Goal: Information Seeking & Learning: Learn about a topic

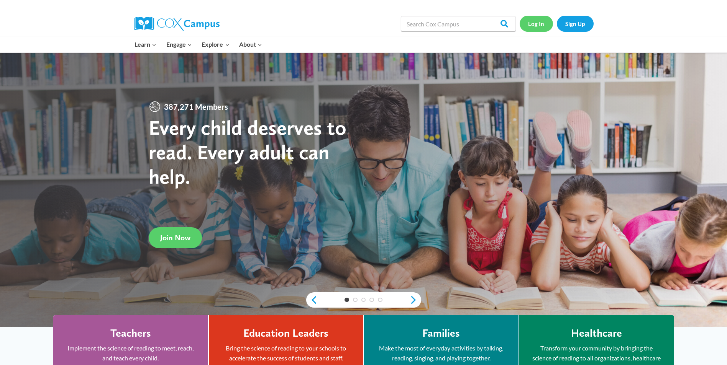
click at [537, 23] on link "Log In" at bounding box center [535, 24] width 33 height 16
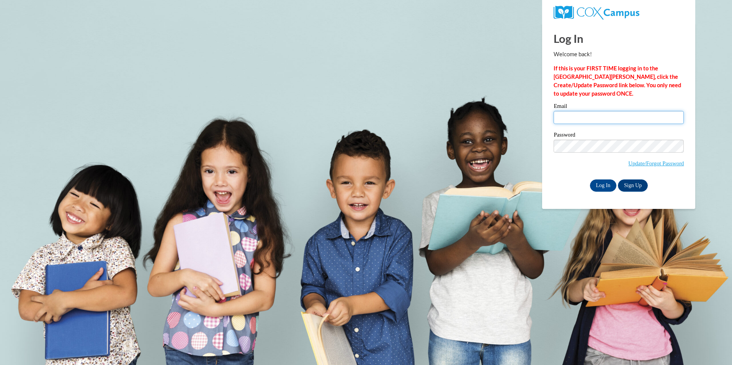
click at [566, 117] on input "Email" at bounding box center [619, 117] width 130 height 13
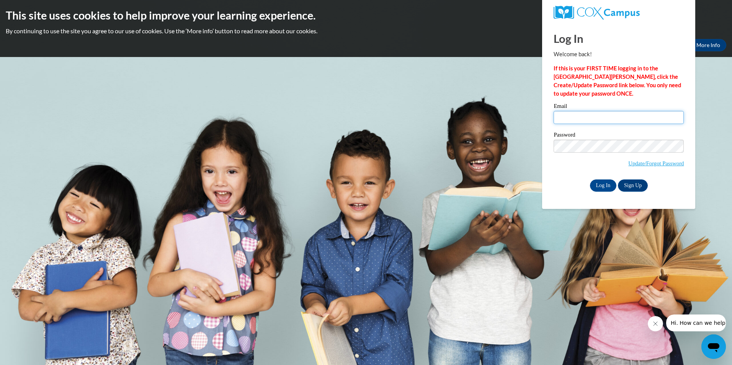
type input "shawnhampton3@gmail.com"
click at [590, 180] on input "Log In" at bounding box center [603, 186] width 27 height 12
click at [605, 183] on input "Log In" at bounding box center [603, 186] width 27 height 12
click at [590, 180] on input "Log In" at bounding box center [603, 186] width 27 height 12
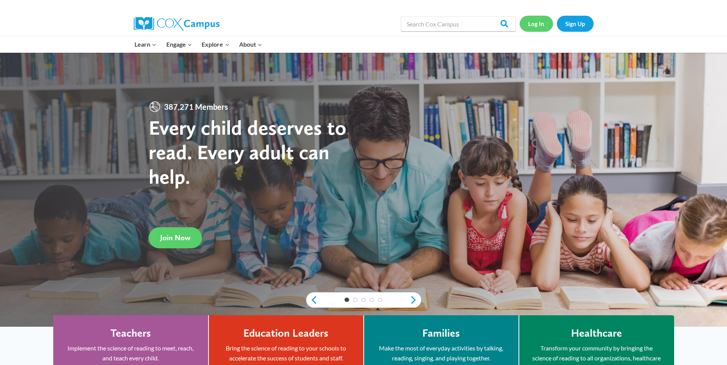
click at [534, 25] on link "Log In" at bounding box center [535, 24] width 33 height 16
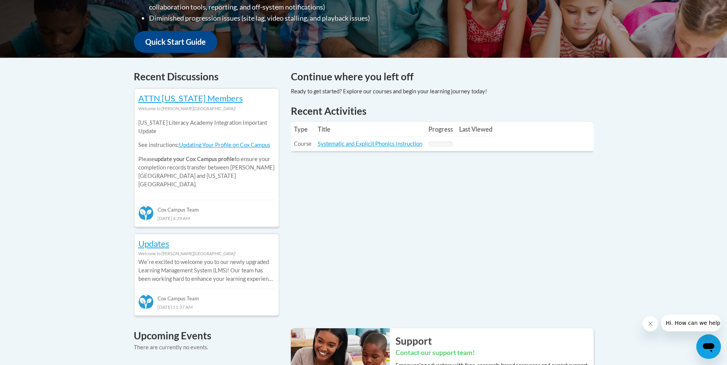
scroll to position [77, 0]
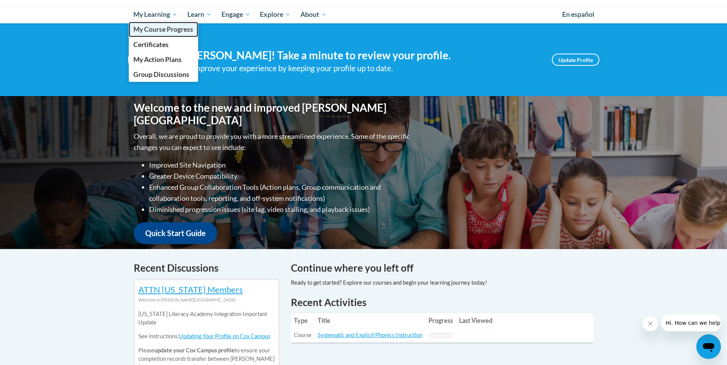
click at [163, 29] on span "My Course Progress" at bounding box center [163, 29] width 60 height 8
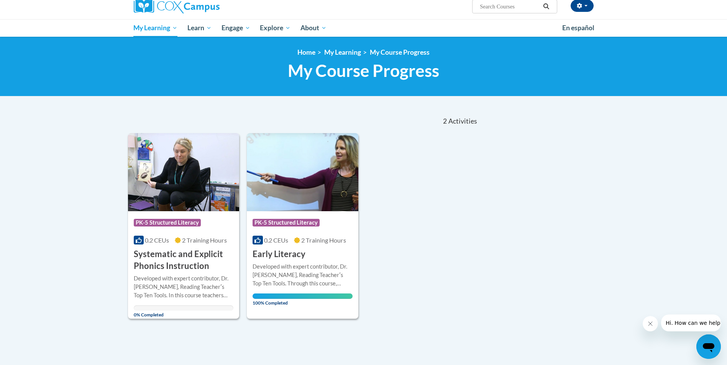
scroll to position [77, 0]
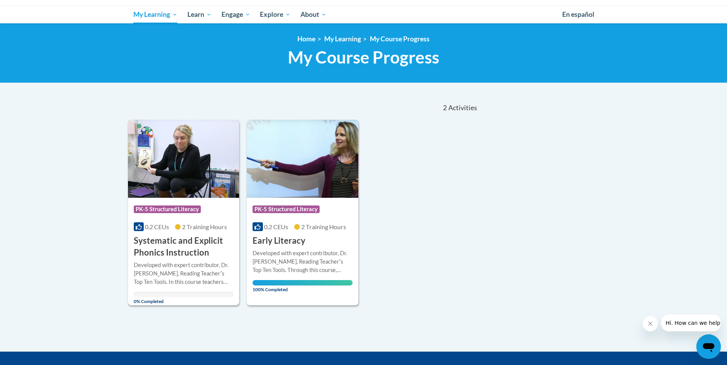
click at [168, 229] on span "0.2 CEUs" at bounding box center [157, 226] width 24 height 7
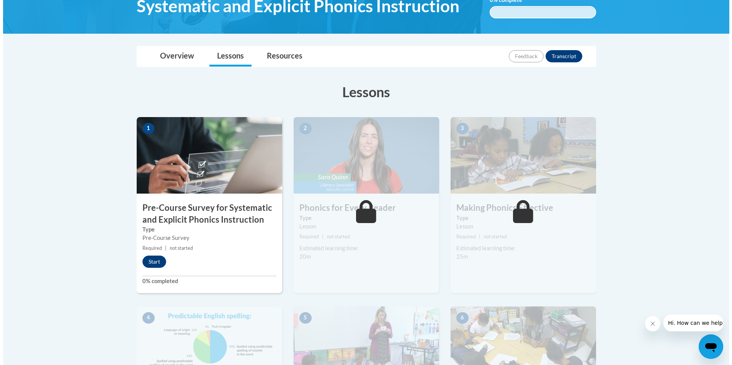
scroll to position [153, 0]
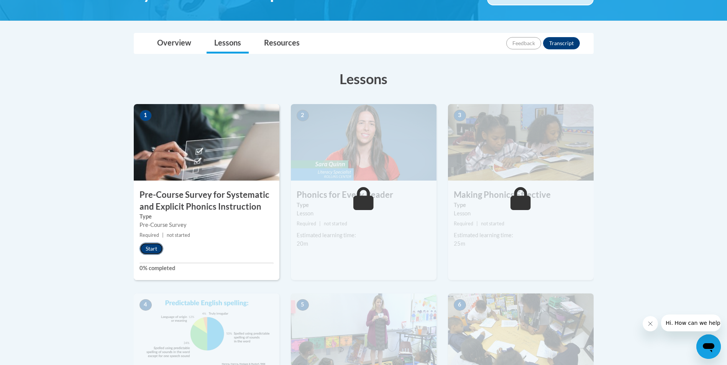
click at [154, 248] on button "Start" at bounding box center [151, 249] width 24 height 12
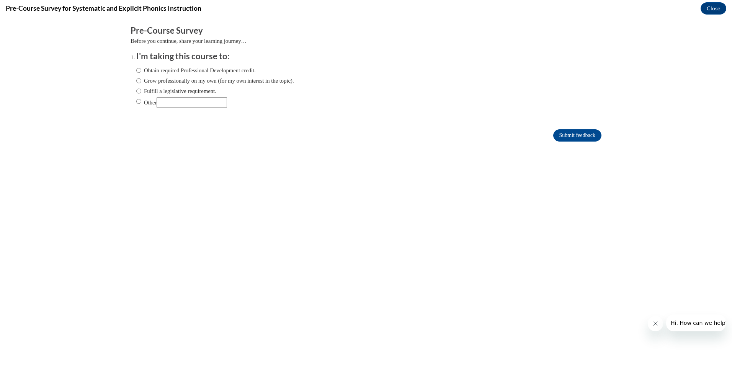
scroll to position [0, 0]
click at [136, 91] on input "Fulfill a legislative requirement." at bounding box center [138, 91] width 5 height 8
radio input "true"
click at [566, 137] on input "Submit feedback" at bounding box center [577, 135] width 48 height 12
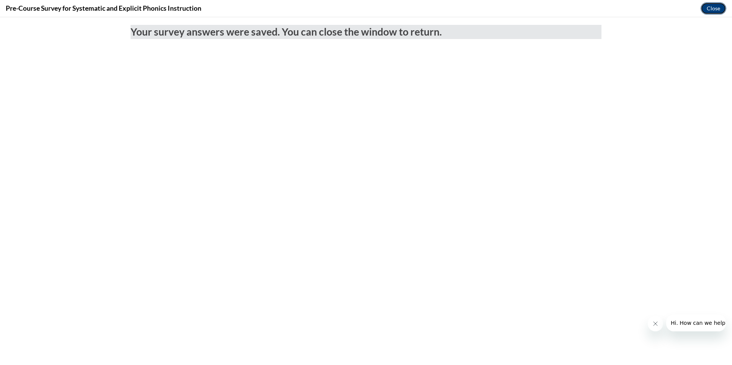
click at [718, 7] on button "Close" at bounding box center [714, 8] width 26 height 12
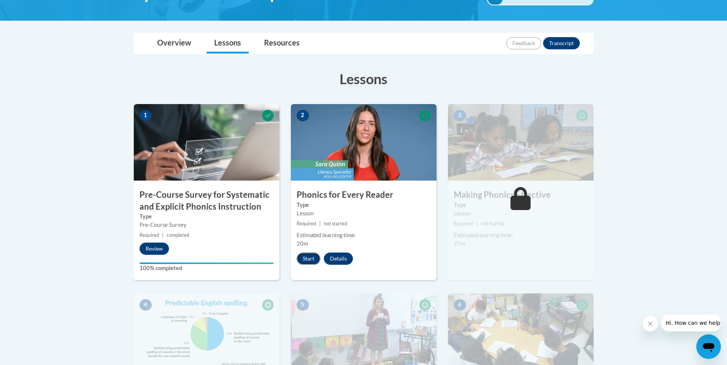
click at [310, 258] on button "Start" at bounding box center [308, 259] width 24 height 12
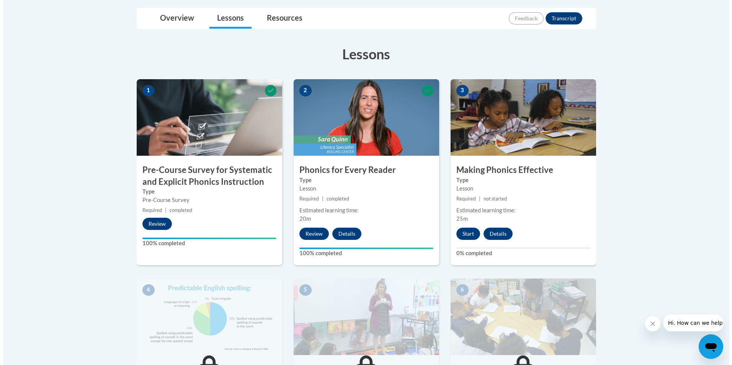
scroll to position [192, 0]
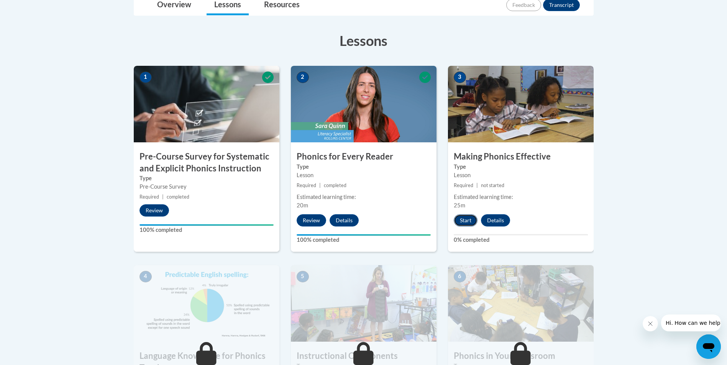
click at [467, 218] on button "Start" at bounding box center [466, 220] width 24 height 12
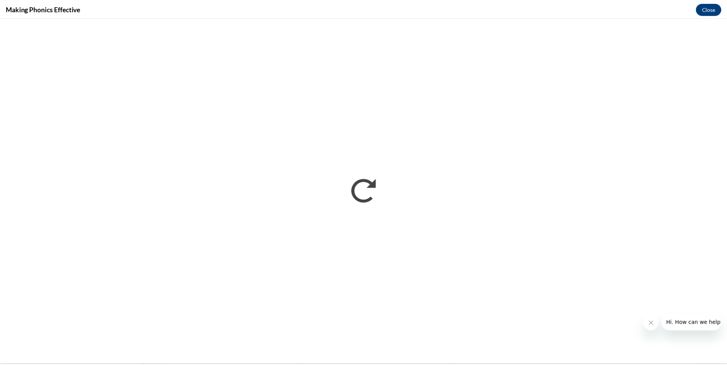
scroll to position [0, 0]
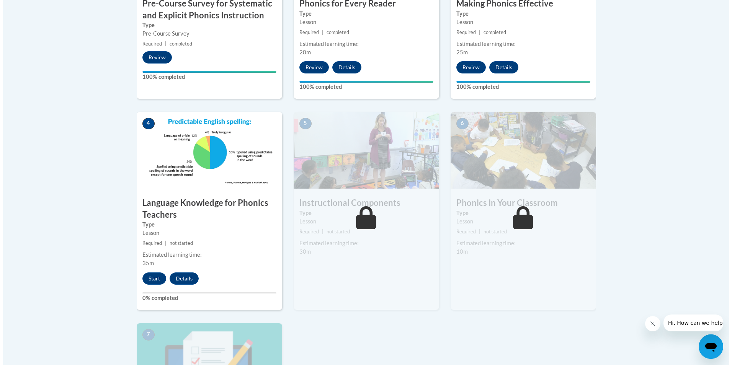
scroll to position [460, 0]
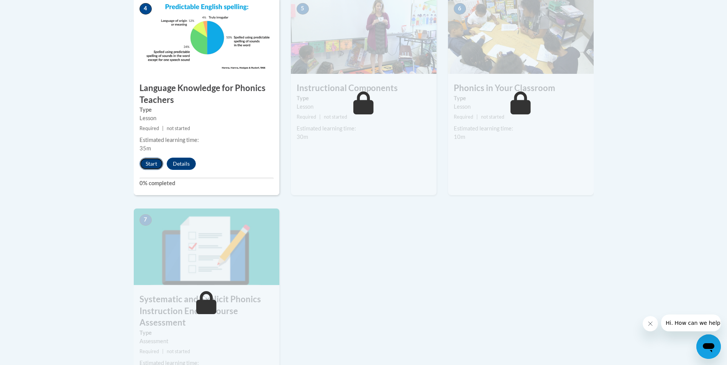
click at [154, 162] on button "Start" at bounding box center [151, 164] width 24 height 12
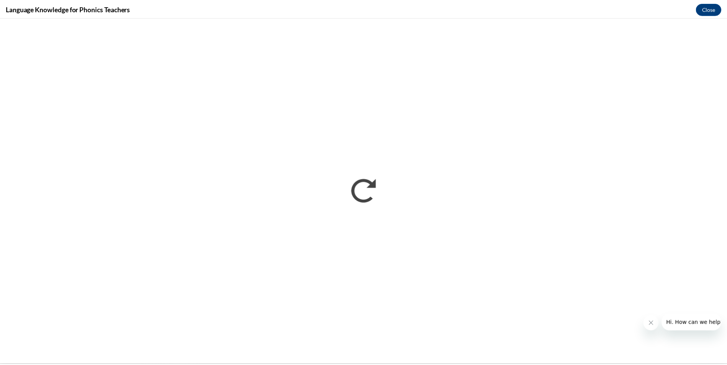
scroll to position [0, 0]
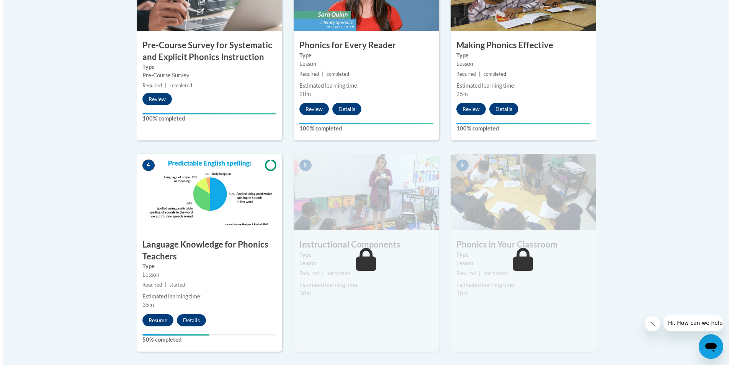
scroll to position [306, 0]
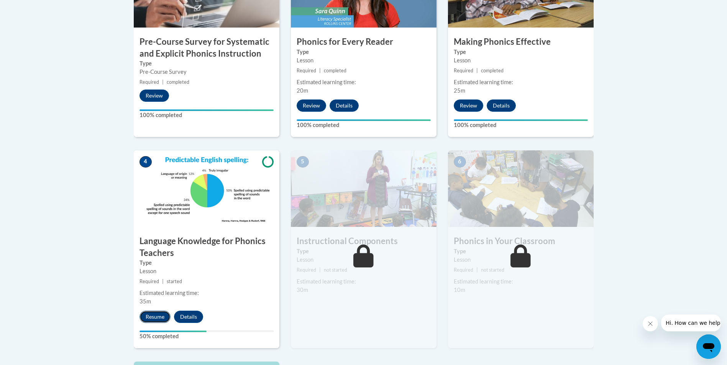
click at [158, 315] on button "Resume" at bounding box center [154, 317] width 31 height 12
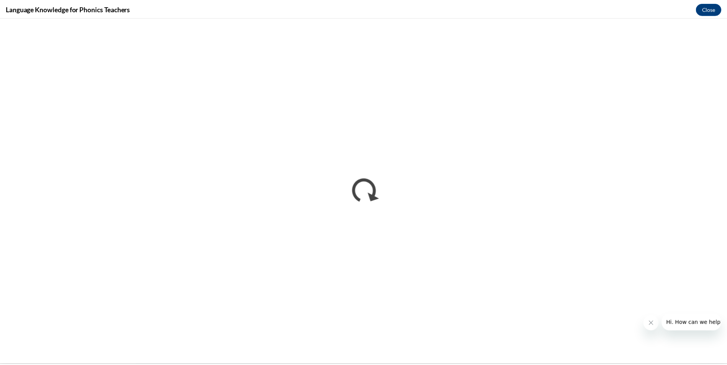
scroll to position [0, 0]
click at [709, 3] on button "Close" at bounding box center [714, 8] width 26 height 12
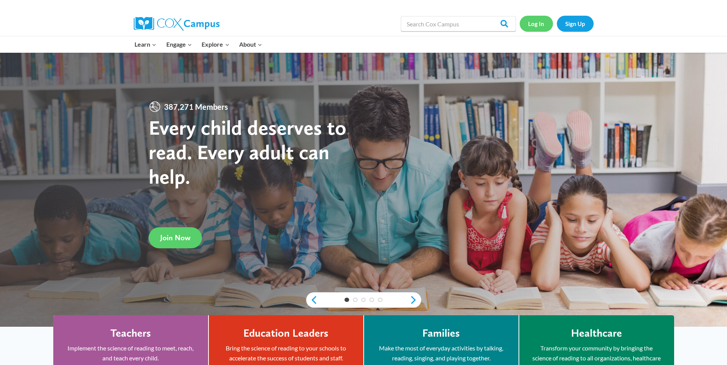
click at [529, 23] on link "Log In" at bounding box center [535, 24] width 33 height 16
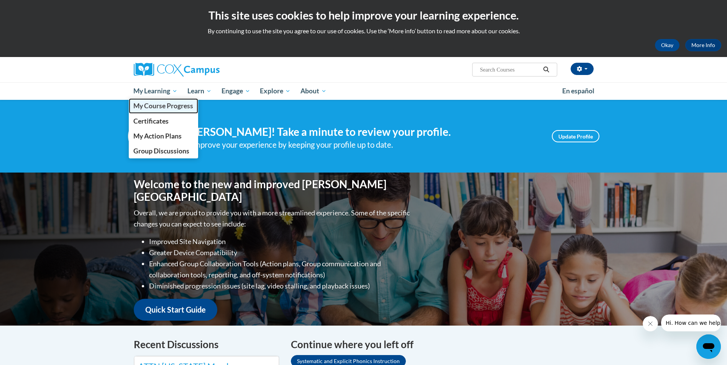
click at [158, 105] on span "My Course Progress" at bounding box center [163, 106] width 60 height 8
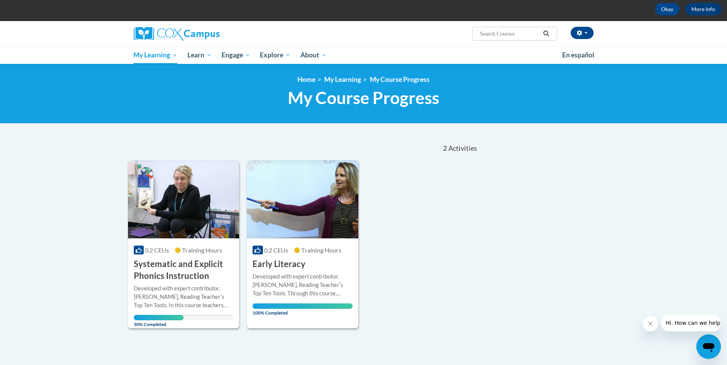
scroll to position [115, 0]
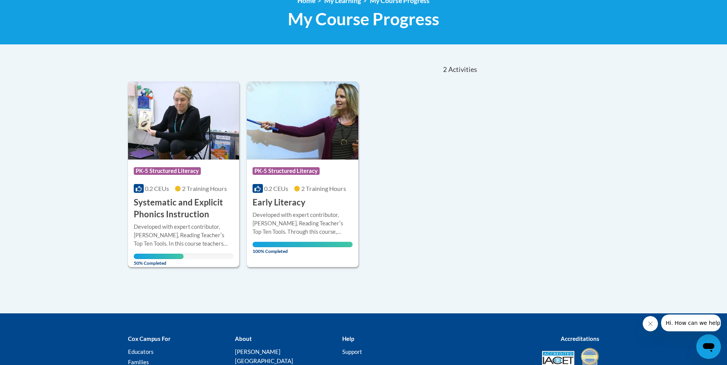
click at [180, 217] on h3 "Systematic and Explicit Phonics Instruction" at bounding box center [184, 209] width 100 height 24
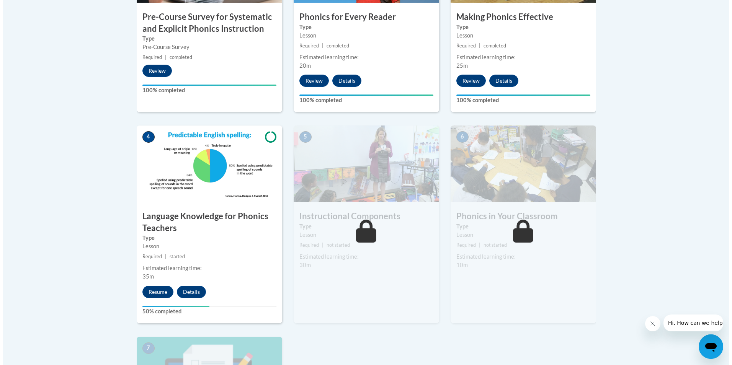
scroll to position [345, 0]
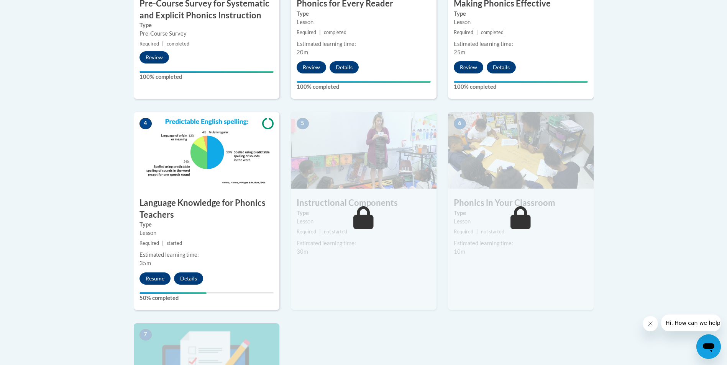
click at [183, 210] on h3 "Language Knowledge for Phonics Teachers" at bounding box center [207, 209] width 146 height 24
click at [160, 278] on button "Resume" at bounding box center [154, 279] width 31 height 12
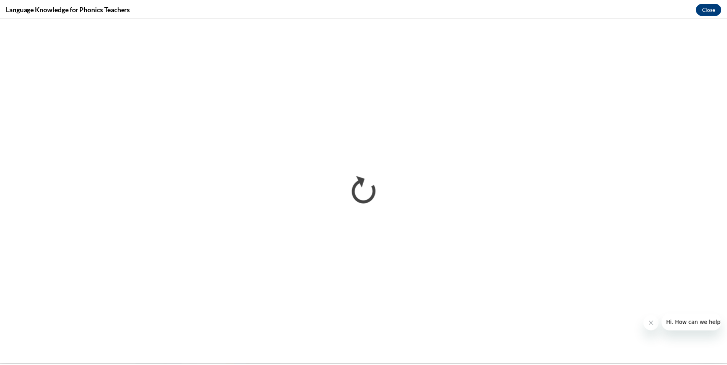
scroll to position [0, 0]
click at [712, 3] on button "Close" at bounding box center [714, 8] width 26 height 12
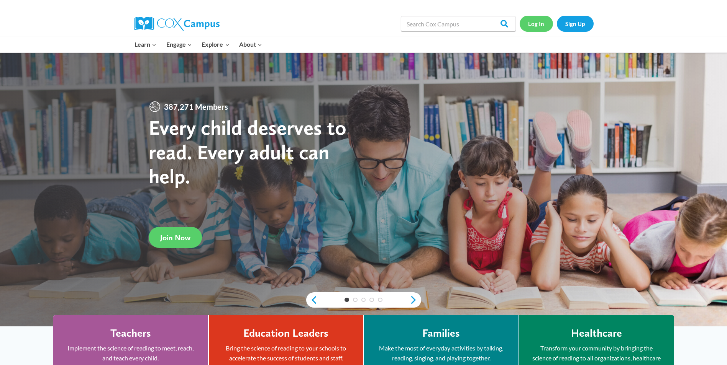
click at [538, 19] on link "Log In" at bounding box center [535, 24] width 33 height 16
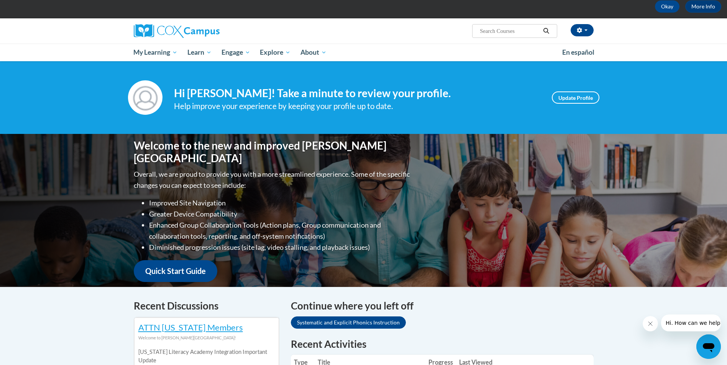
scroll to position [38, 0]
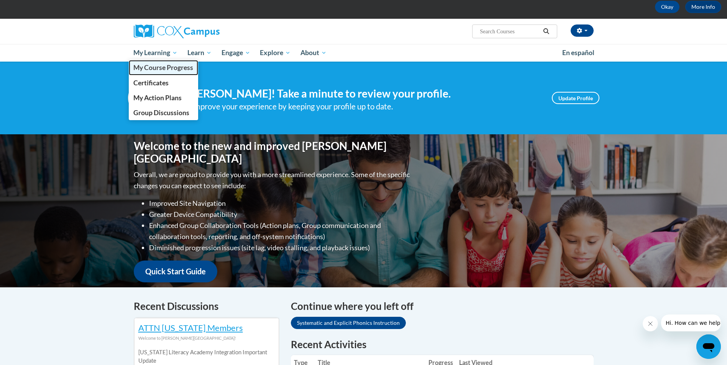
click at [159, 67] on span "My Course Progress" at bounding box center [163, 68] width 60 height 8
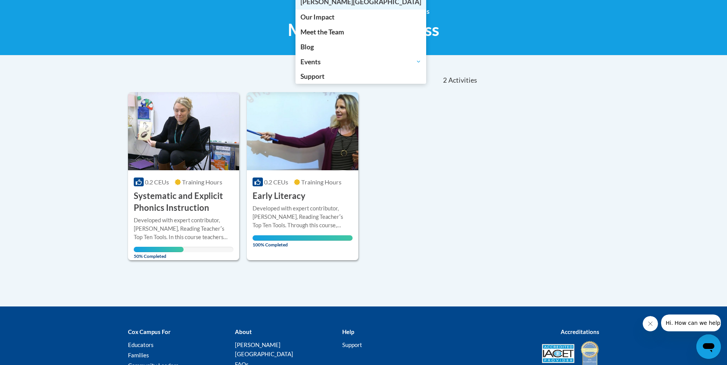
scroll to position [115, 0]
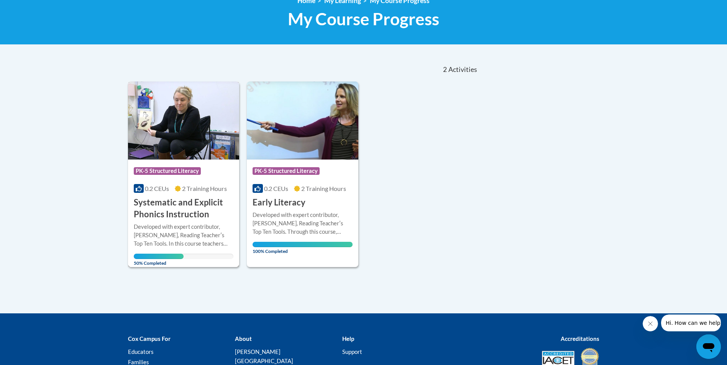
click at [185, 222] on div "More Info Open Developed with expert contributor, [PERSON_NAME], Reading Teache…" at bounding box center [183, 243] width 111 height 44
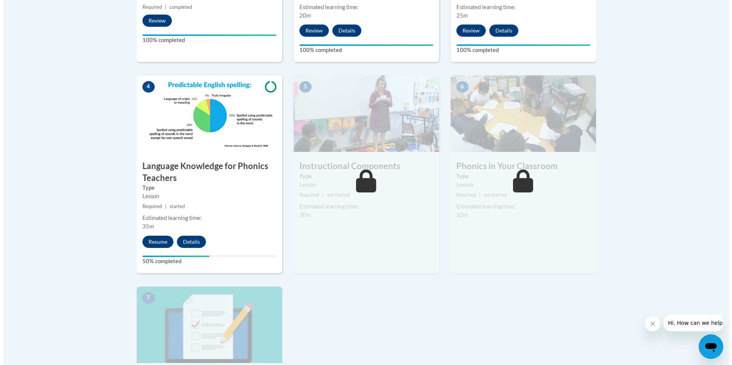
scroll to position [383, 0]
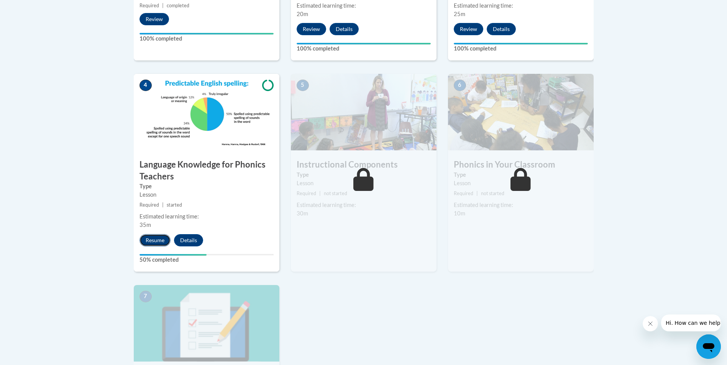
click at [148, 242] on button "Resume" at bounding box center [154, 240] width 31 height 12
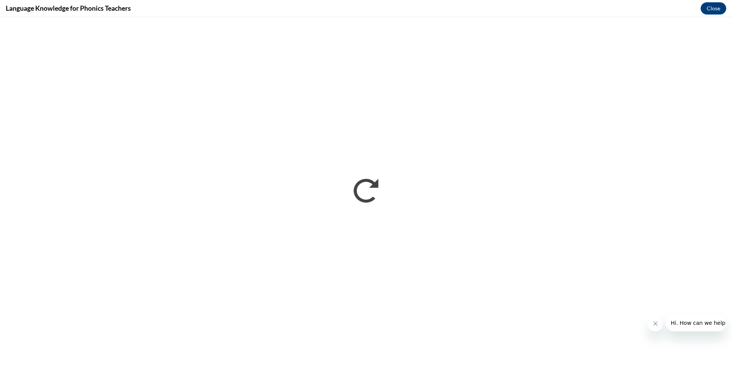
scroll to position [0, 0]
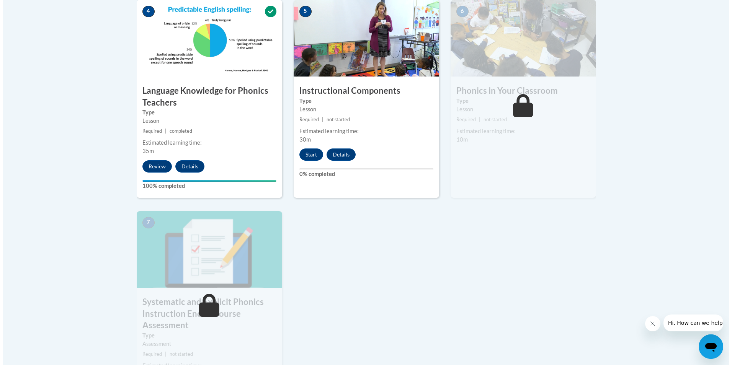
scroll to position [460, 0]
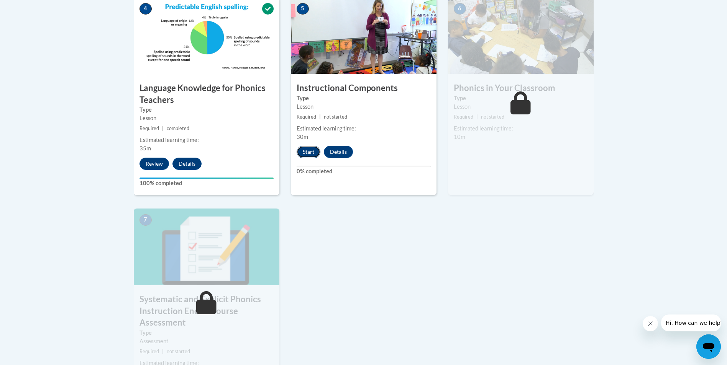
click at [305, 152] on button "Start" at bounding box center [308, 152] width 24 height 12
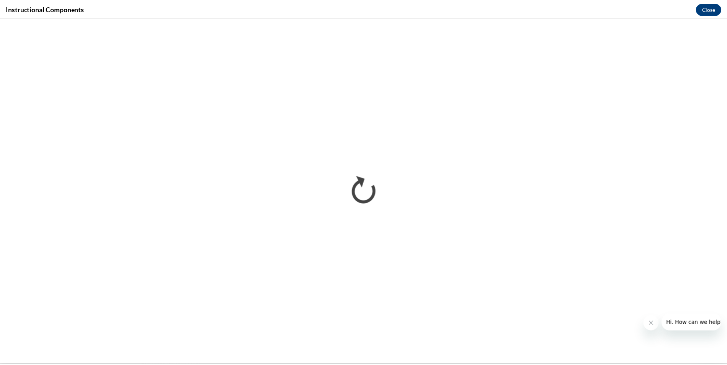
scroll to position [0, 0]
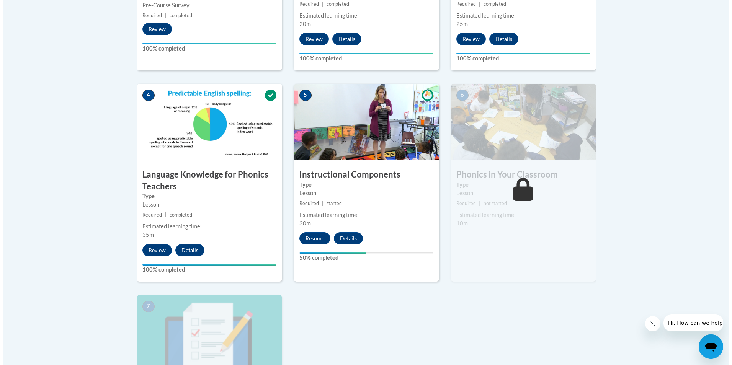
scroll to position [383, 0]
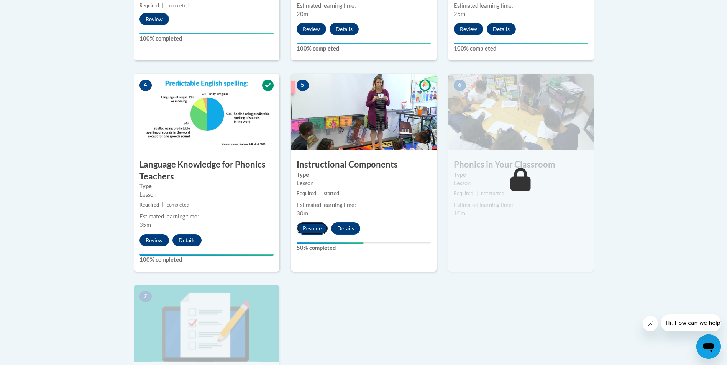
click at [308, 229] on button "Resume" at bounding box center [311, 229] width 31 height 12
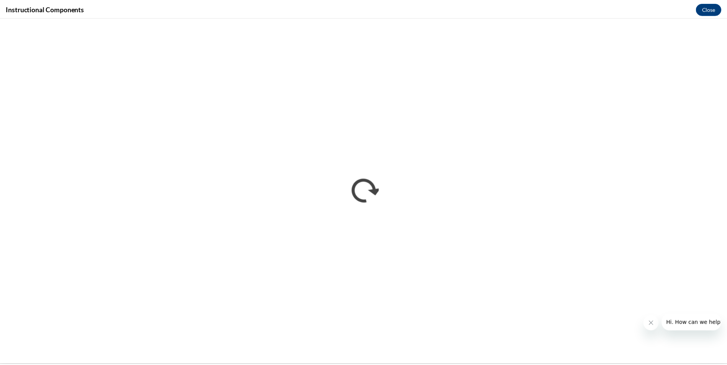
scroll to position [0, 0]
click at [709, 7] on button "Close" at bounding box center [714, 8] width 26 height 12
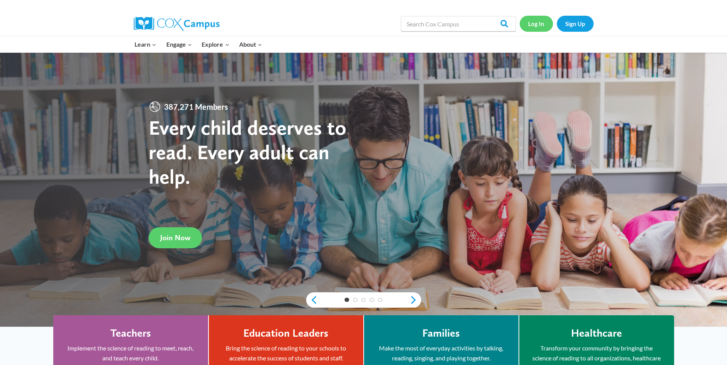
click at [539, 25] on link "Log In" at bounding box center [535, 24] width 33 height 16
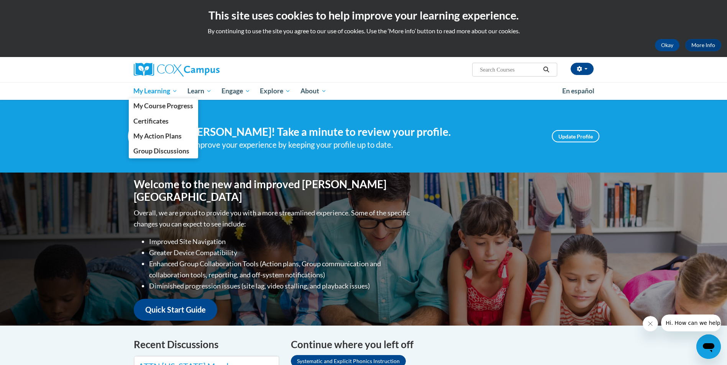
click at [142, 90] on span "My Learning" at bounding box center [155, 91] width 44 height 9
click at [150, 103] on span "My Course Progress" at bounding box center [163, 106] width 60 height 8
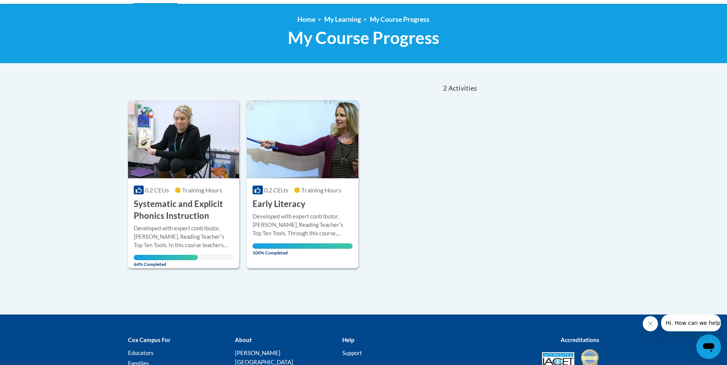
scroll to position [115, 0]
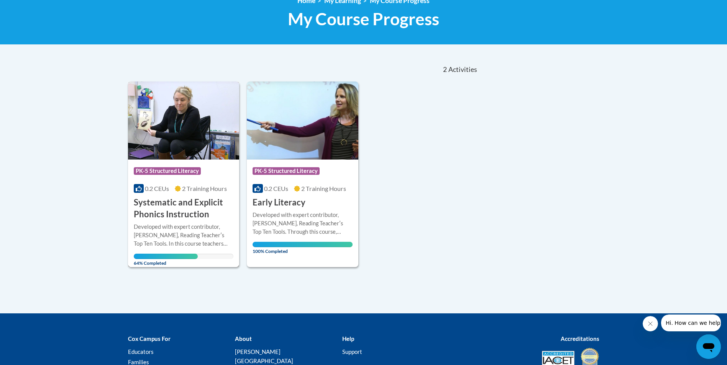
click at [179, 208] on h3 "Systematic and Explicit Phonics Instruction" at bounding box center [184, 209] width 100 height 24
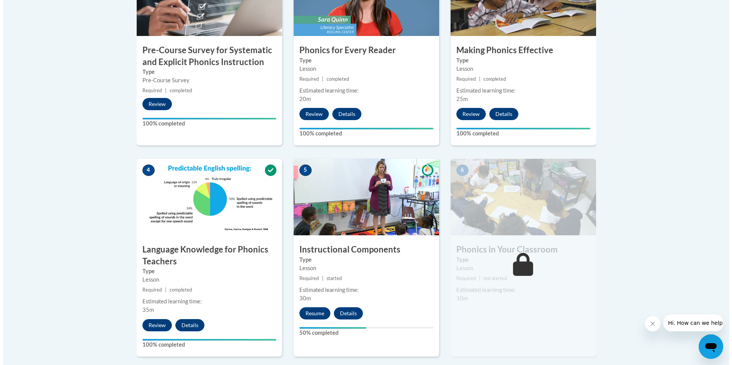
scroll to position [345, 0]
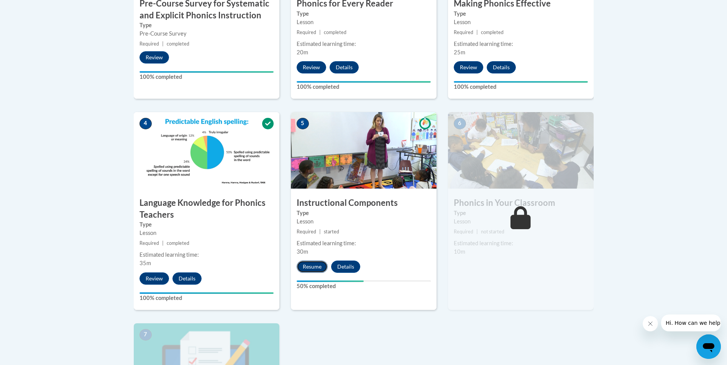
click at [319, 270] on button "Resume" at bounding box center [311, 267] width 31 height 12
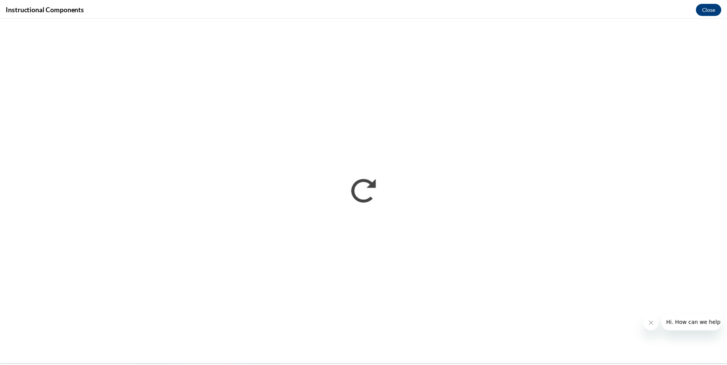
scroll to position [0, 0]
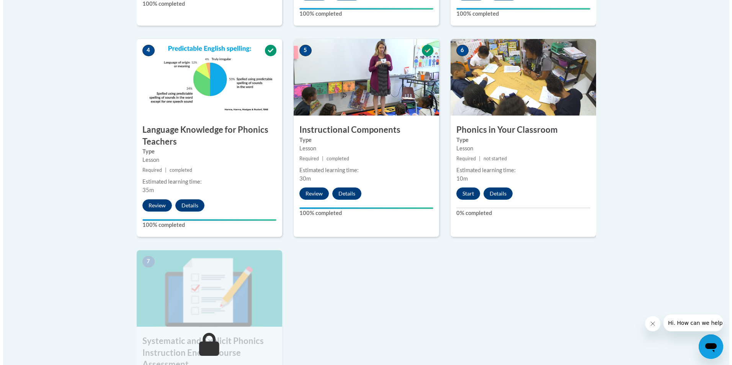
scroll to position [421, 0]
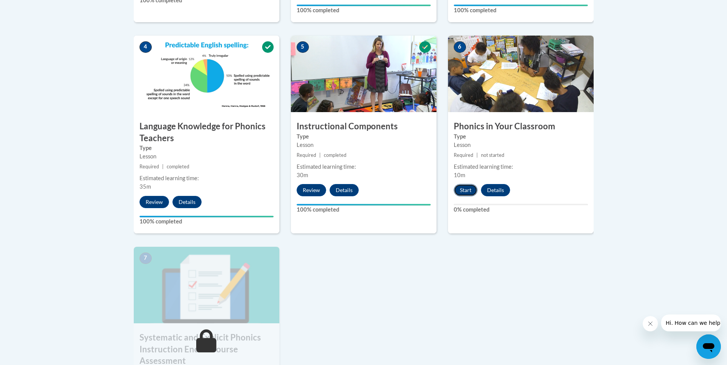
click at [466, 190] on button "Start" at bounding box center [466, 190] width 24 height 12
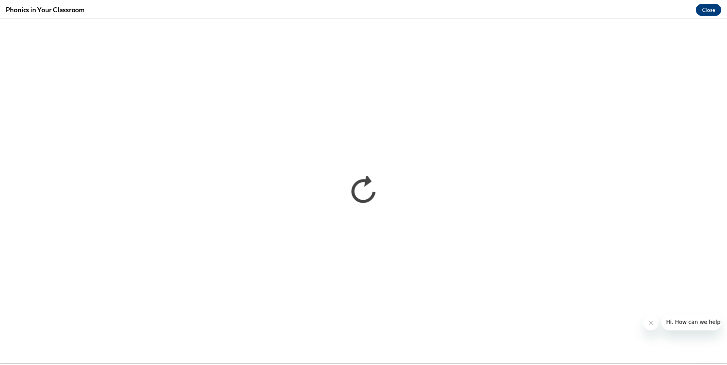
scroll to position [0, 0]
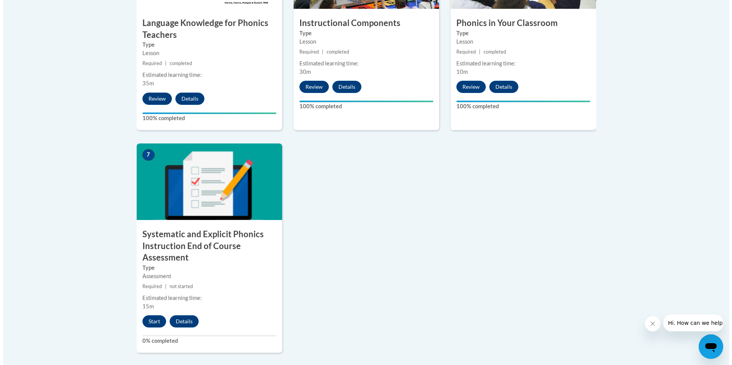
scroll to position [536, 0]
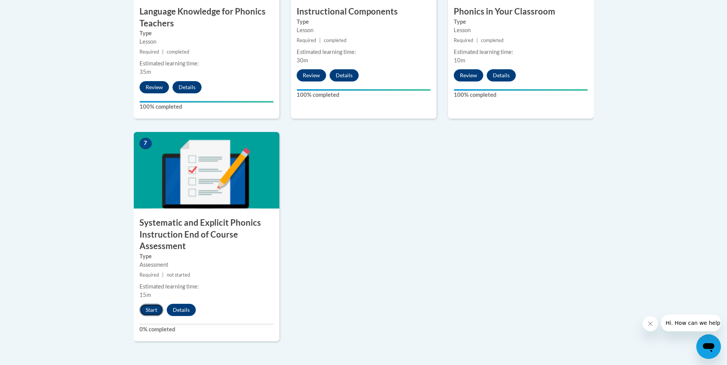
click at [151, 306] on button "Start" at bounding box center [151, 310] width 24 height 12
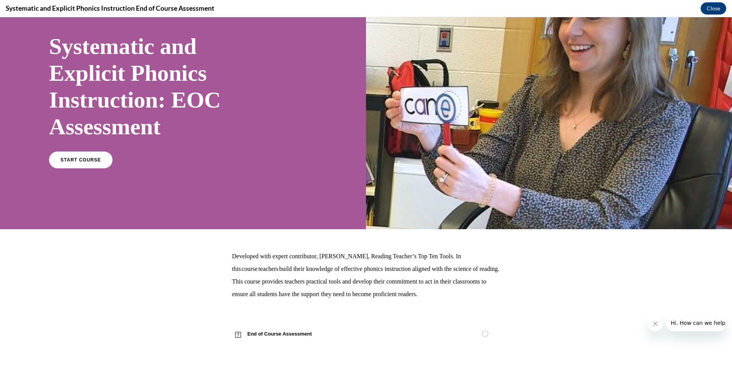
scroll to position [47, 0]
click at [90, 157] on span "START COURSE" at bounding box center [80, 160] width 43 height 6
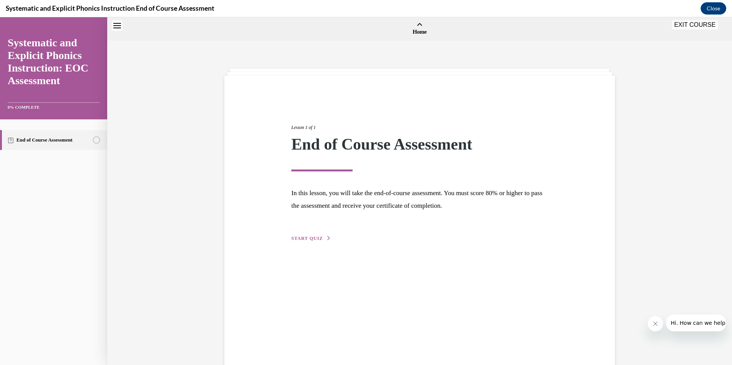
scroll to position [24, 0]
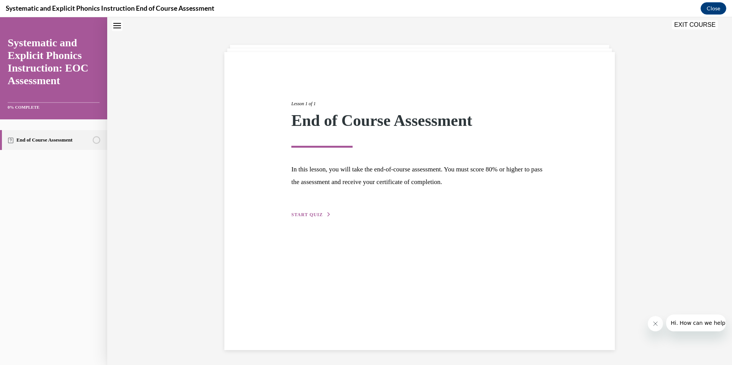
click at [292, 213] on span "START QUIZ" at bounding box center [306, 214] width 31 height 5
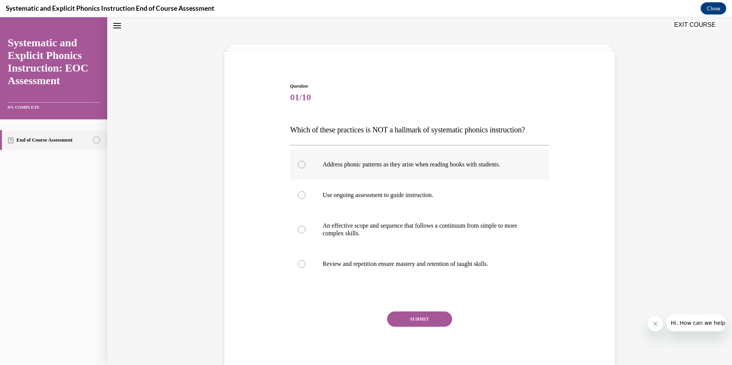
click at [298, 161] on div at bounding box center [302, 165] width 8 height 8
click at [414, 320] on button "SUBMIT" at bounding box center [419, 319] width 65 height 15
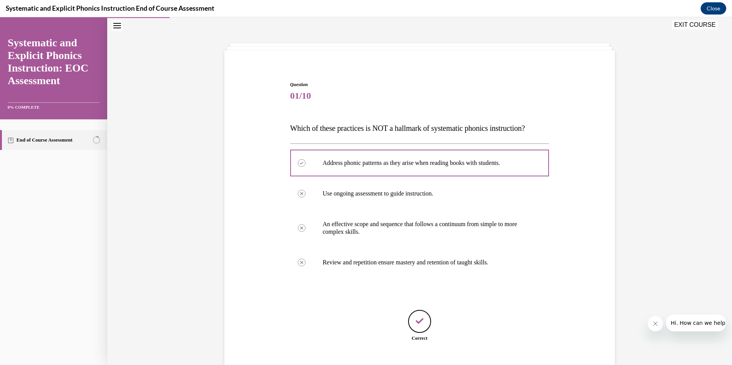
scroll to position [72, 0]
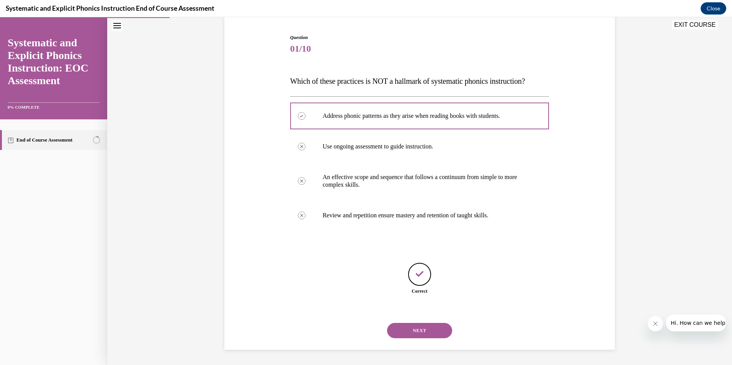
click at [418, 336] on button "NEXT" at bounding box center [419, 330] width 65 height 15
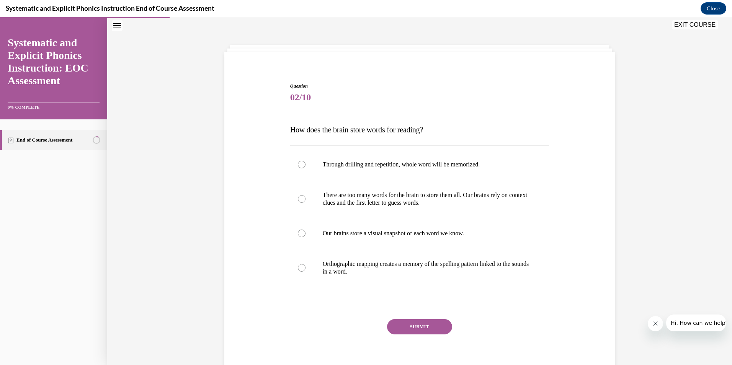
scroll to position [48, 0]
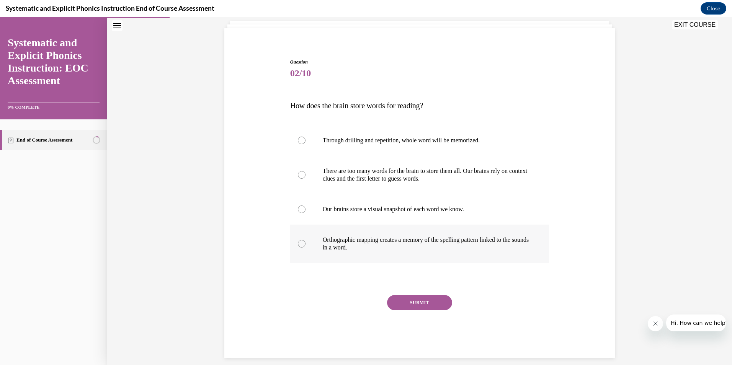
click at [298, 243] on div at bounding box center [302, 244] width 8 height 8
click at [405, 303] on button "SUBMIT" at bounding box center [419, 302] width 65 height 15
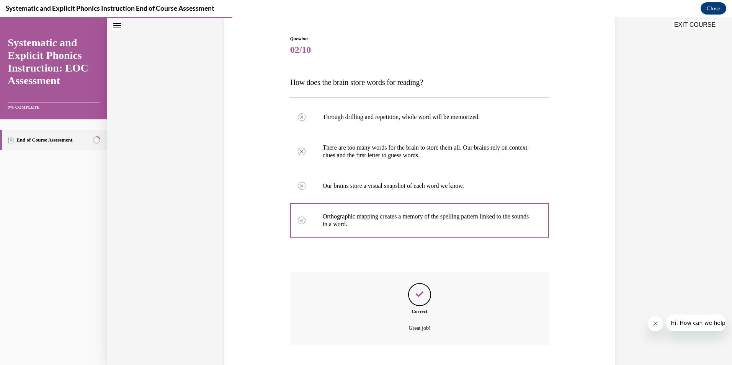
scroll to position [118, 0]
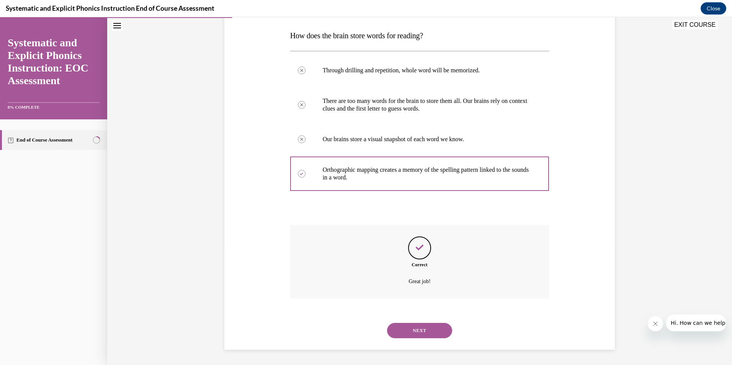
click at [417, 333] on button "NEXT" at bounding box center [419, 330] width 65 height 15
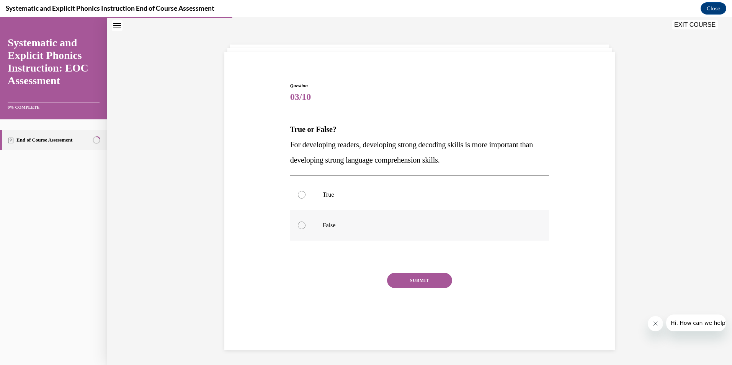
click at [301, 226] on div at bounding box center [302, 226] width 8 height 8
click at [422, 284] on button "SUBMIT" at bounding box center [419, 280] width 65 height 15
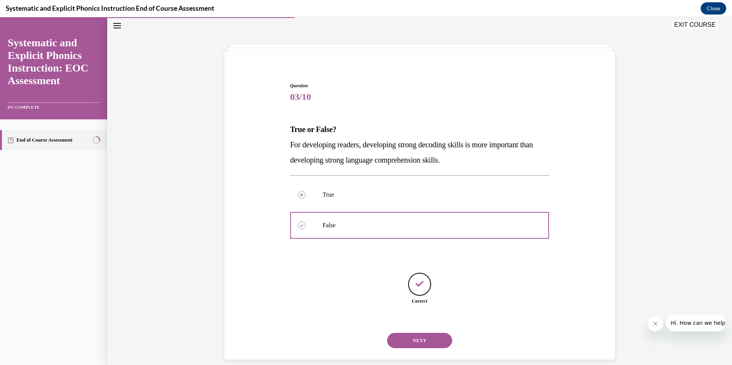
scroll to position [34, 0]
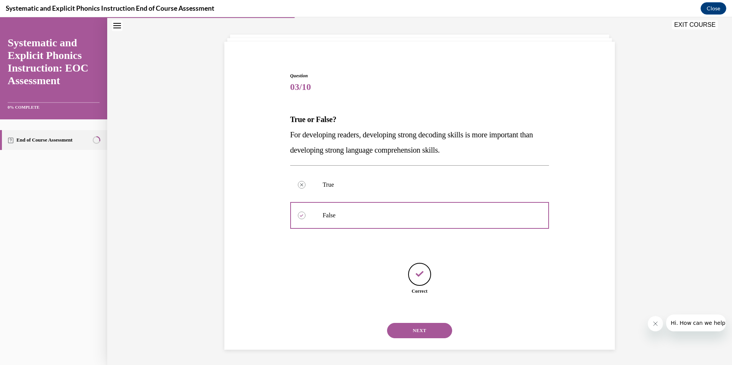
click at [418, 331] on button "NEXT" at bounding box center [419, 330] width 65 height 15
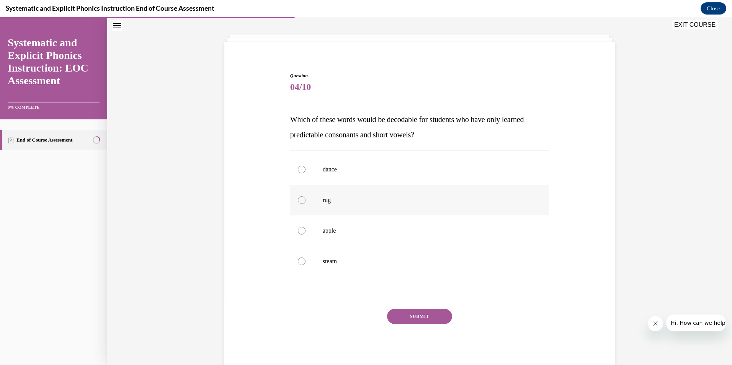
click at [298, 201] on div at bounding box center [302, 200] width 8 height 8
click at [433, 319] on button "SUBMIT" at bounding box center [419, 316] width 65 height 15
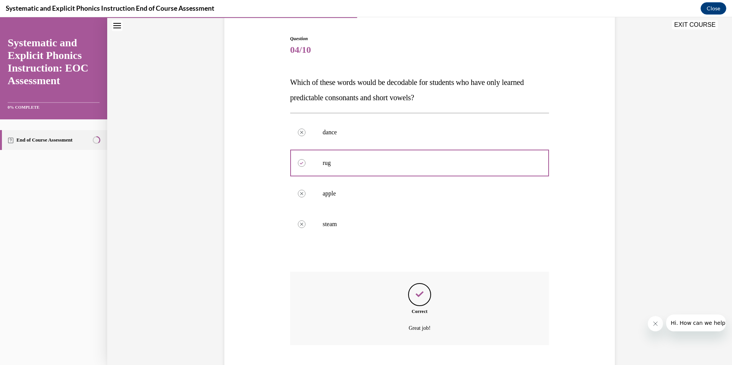
scroll to position [118, 0]
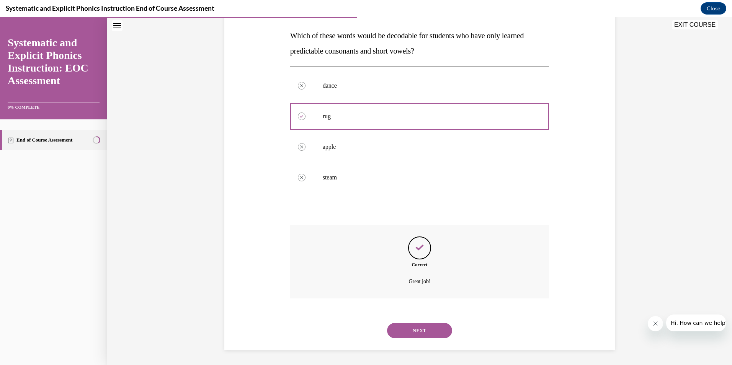
click at [404, 331] on button "NEXT" at bounding box center [419, 330] width 65 height 15
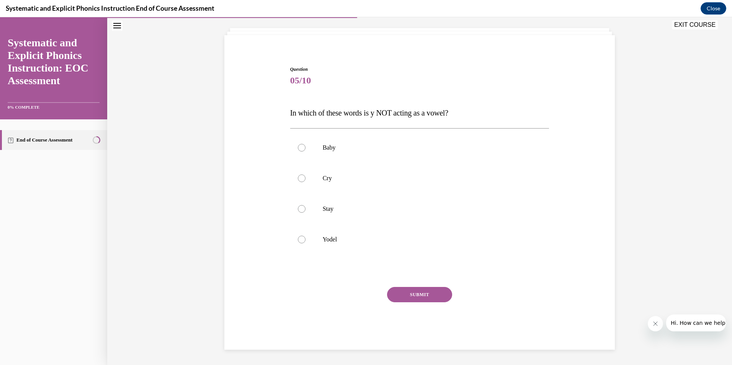
scroll to position [41, 0]
click at [298, 241] on div at bounding box center [302, 240] width 8 height 8
click at [413, 298] on button "SUBMIT" at bounding box center [419, 294] width 65 height 15
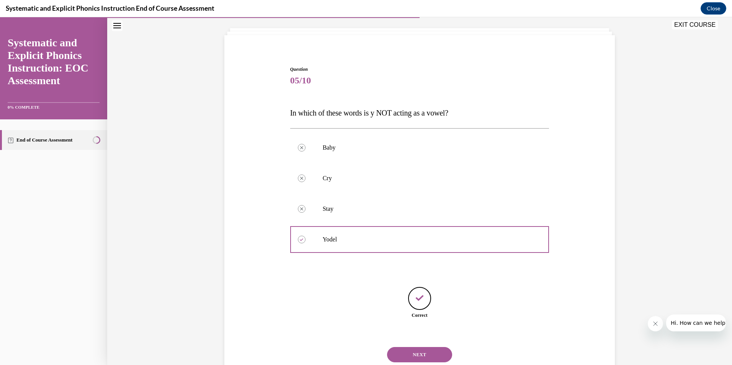
scroll to position [65, 0]
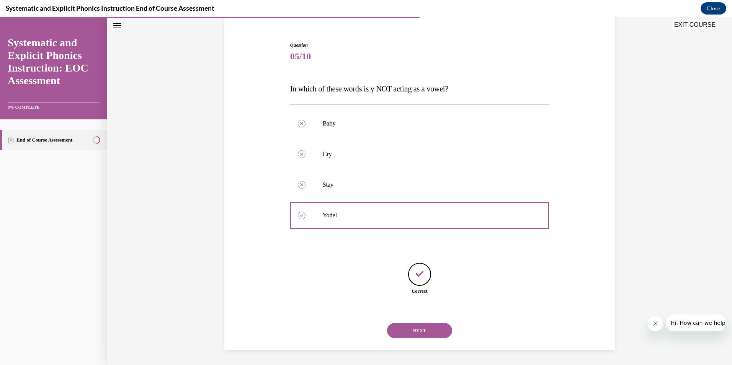
click at [427, 328] on button "NEXT" at bounding box center [419, 330] width 65 height 15
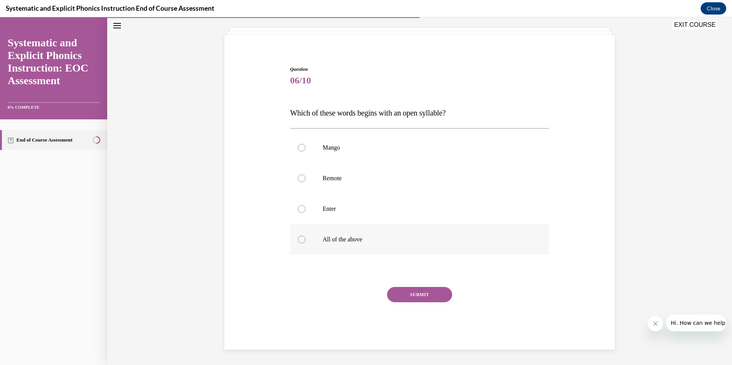
click at [298, 238] on div at bounding box center [302, 240] width 8 height 8
click at [393, 297] on button "SUBMIT" at bounding box center [419, 294] width 65 height 15
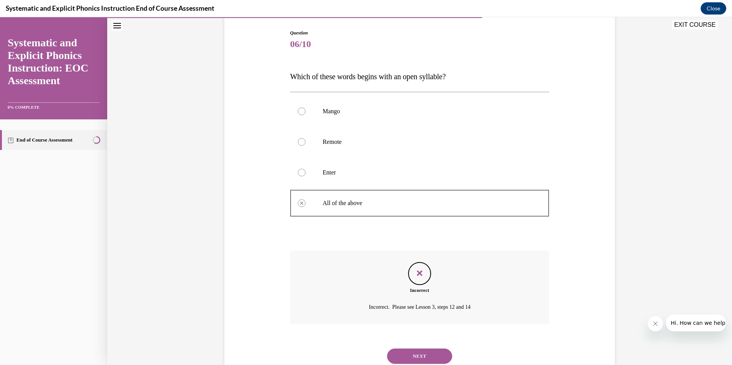
scroll to position [103, 0]
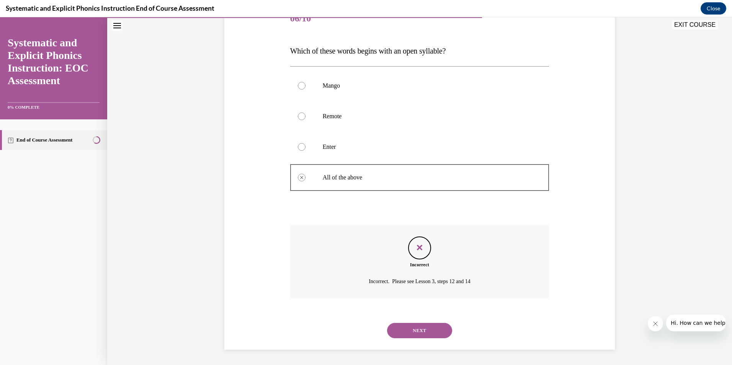
click at [418, 330] on button "NEXT" at bounding box center [419, 330] width 65 height 15
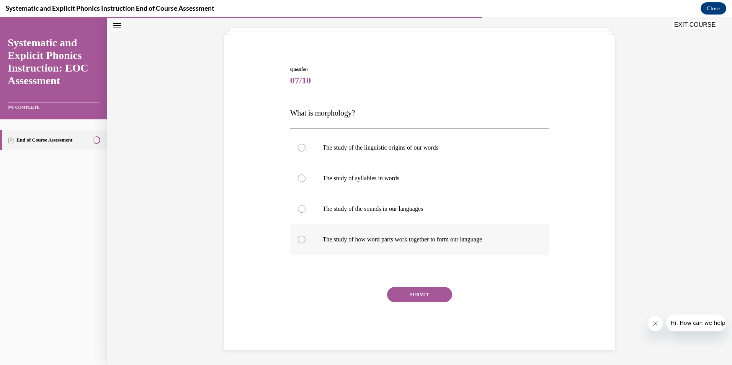
click at [304, 239] on div at bounding box center [419, 239] width 259 height 31
click at [433, 300] on button "SUBMIT" at bounding box center [419, 294] width 65 height 15
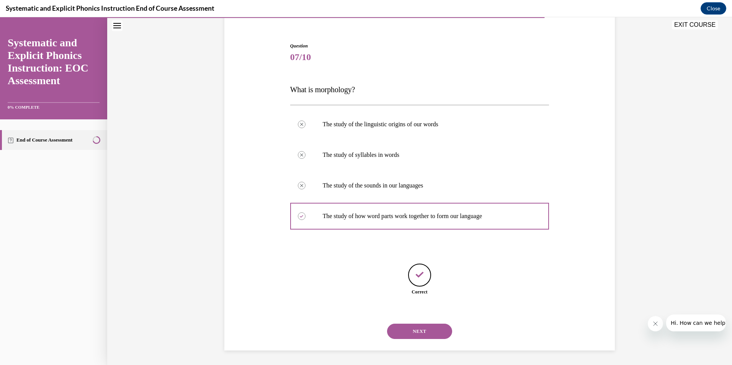
scroll to position [65, 0]
click at [422, 329] on button "NEXT" at bounding box center [419, 330] width 65 height 15
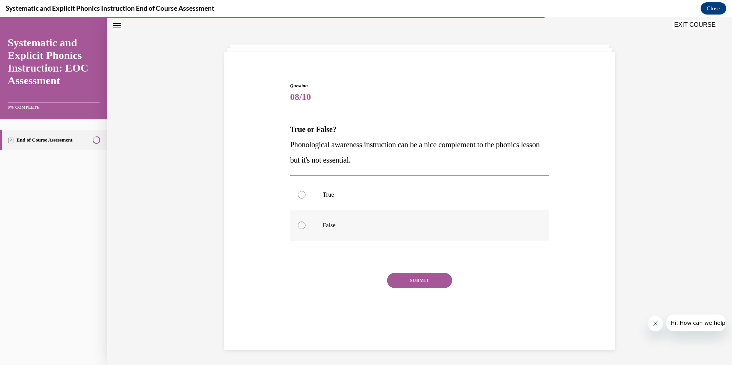
click at [298, 226] on div at bounding box center [302, 226] width 8 height 8
click at [399, 284] on button "SUBMIT" at bounding box center [419, 280] width 65 height 15
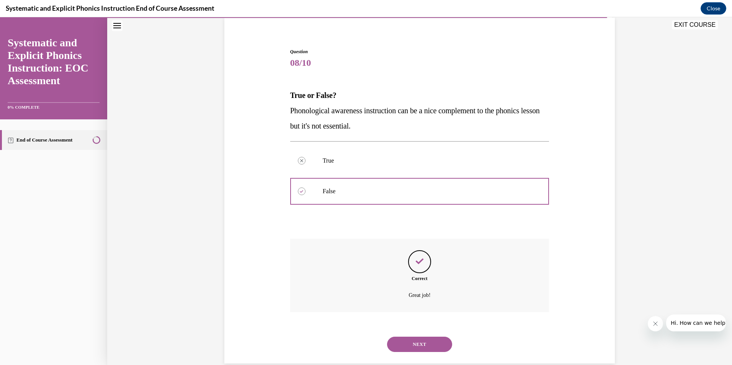
scroll to position [72, 0]
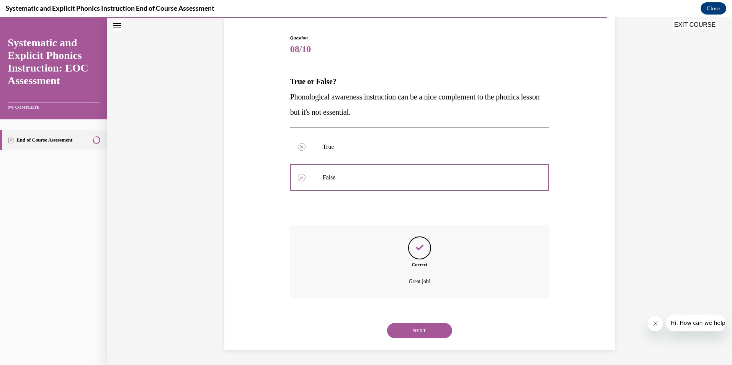
click at [408, 331] on button "NEXT" at bounding box center [419, 330] width 65 height 15
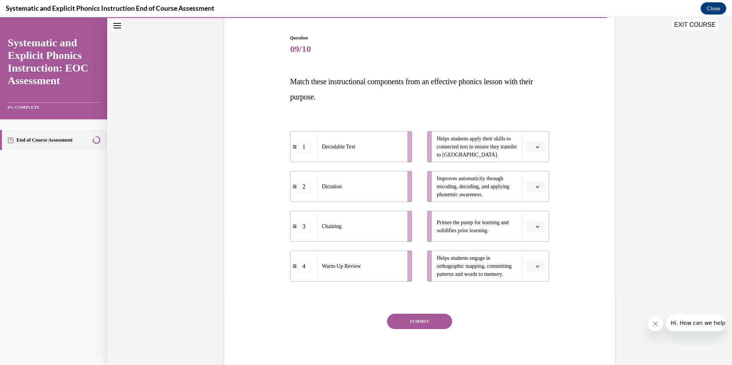
scroll to position [40, 0]
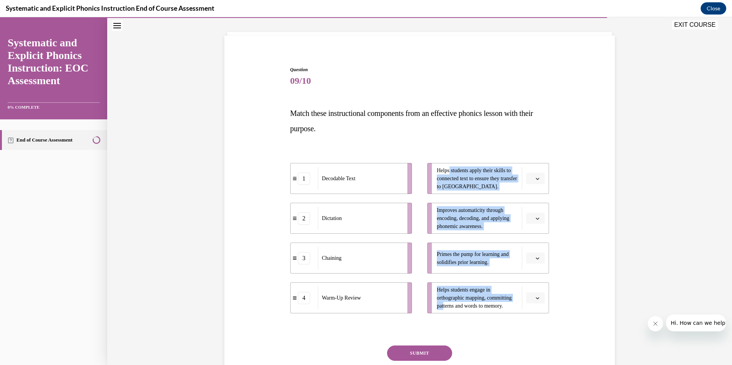
drag, startPoint x: 441, startPoint y: 304, endPoint x: 447, endPoint y: 149, distance: 155.3
click at [447, 149] on div "1 Decodable Text 2 Dictation 3 Chaining 4 Warm-Up Review Helps students apply t…" at bounding box center [419, 231] width 259 height 166
click at [432, 301] on li "Helps students engage in orthographic mapping, committing patterns and words to…" at bounding box center [488, 298] width 122 height 31
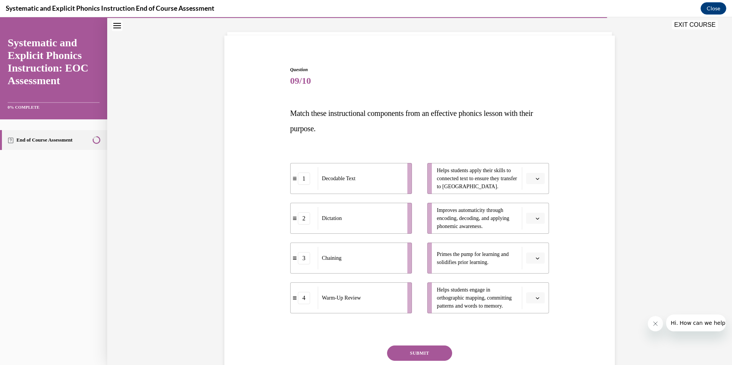
drag, startPoint x: 425, startPoint y: 300, endPoint x: 424, endPoint y: 287, distance: 13.4
click at [427, 287] on li "Helps students engage in orthographic mapping, committing patterns and words to…" at bounding box center [488, 298] width 122 height 31
drag, startPoint x: 390, startPoint y: 179, endPoint x: 407, endPoint y: 300, distance: 121.9
drag, startPoint x: 368, startPoint y: 265, endPoint x: 389, endPoint y: 305, distance: 44.5
drag, startPoint x: 357, startPoint y: 182, endPoint x: 376, endPoint y: 262, distance: 82.3
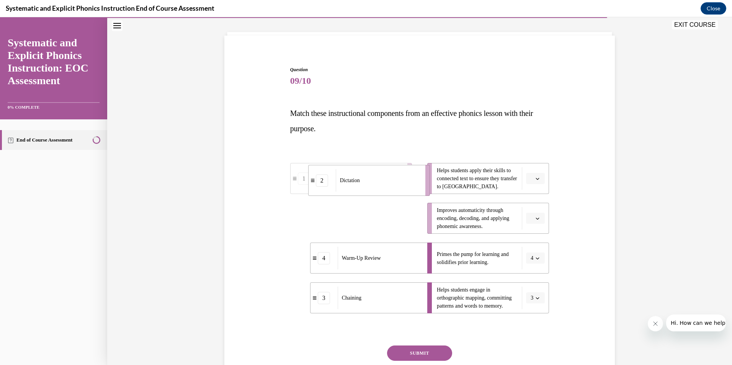
drag, startPoint x: 388, startPoint y: 230, endPoint x: 411, endPoint y: 188, distance: 47.0
click at [411, 188] on li "2 Dictation" at bounding box center [369, 180] width 122 height 31
drag, startPoint x: 387, startPoint y: 226, endPoint x: 406, endPoint y: 225, distance: 19.2
click at [406, 225] on div "Decodable Text" at bounding box center [379, 217] width 85 height 23
click at [424, 352] on button "SUBMIT" at bounding box center [419, 353] width 65 height 15
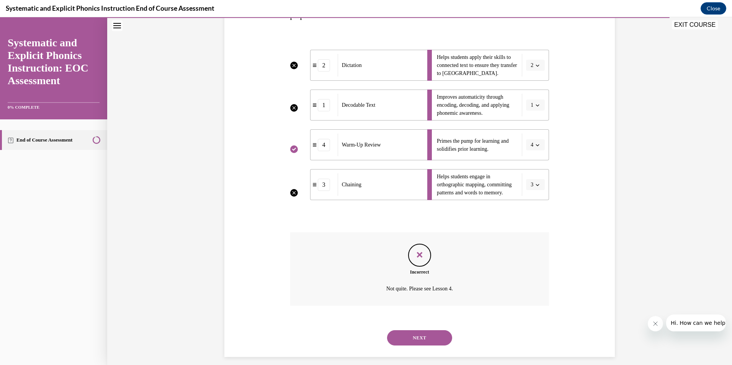
scroll to position [161, 0]
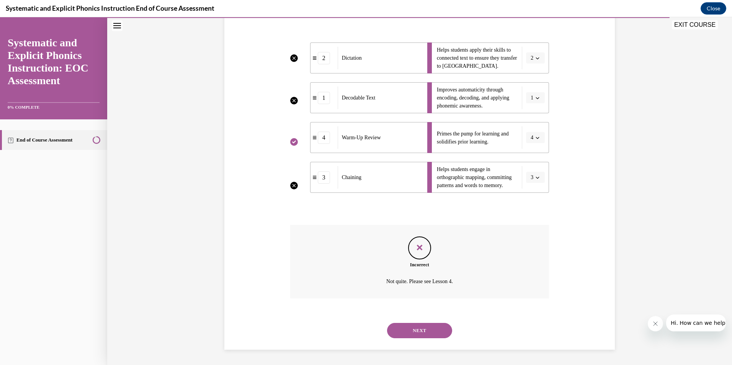
click at [419, 336] on button "NEXT" at bounding box center [419, 330] width 65 height 15
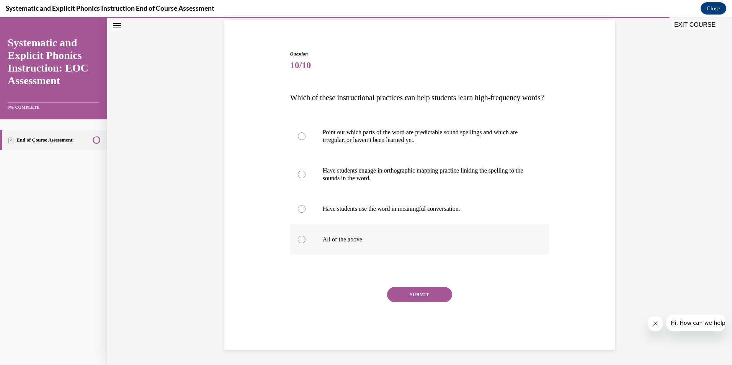
click at [298, 239] on div at bounding box center [302, 240] width 8 height 8
click at [405, 295] on button "SUBMIT" at bounding box center [419, 294] width 65 height 15
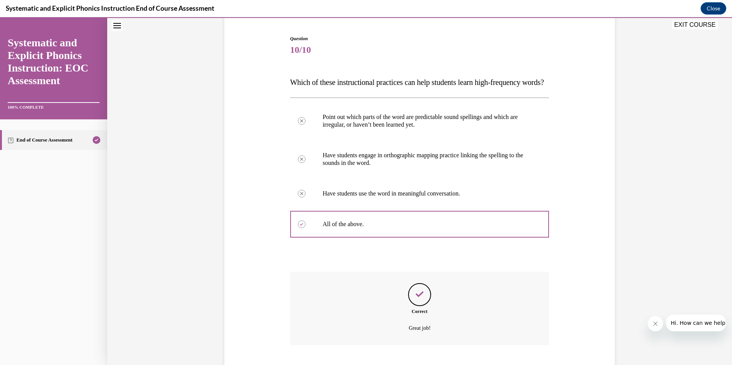
scroll to position [133, 0]
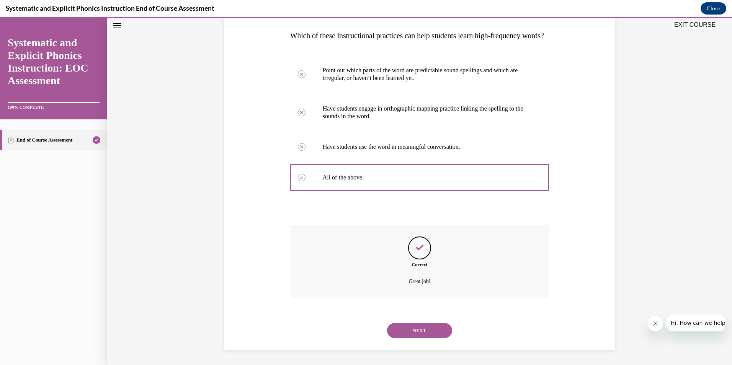
click at [414, 327] on button "NEXT" at bounding box center [419, 330] width 65 height 15
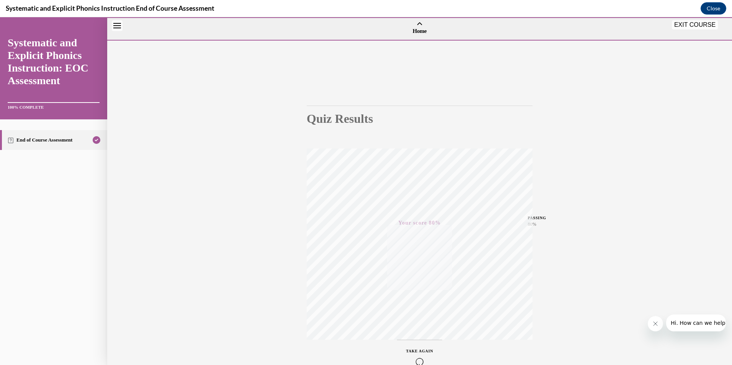
scroll to position [0, 0]
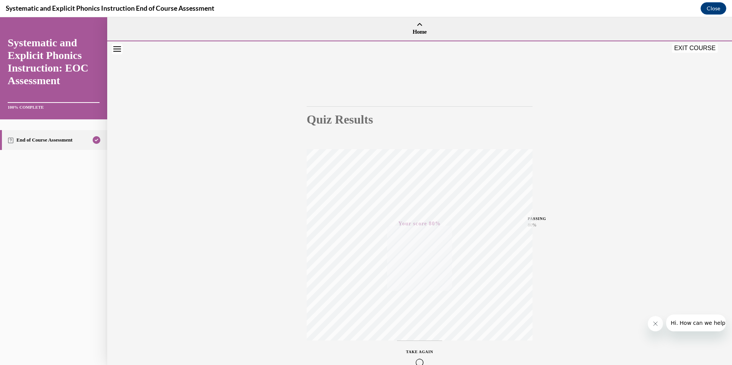
click at [696, 49] on button "EXIT COURSE" at bounding box center [695, 48] width 46 height 9
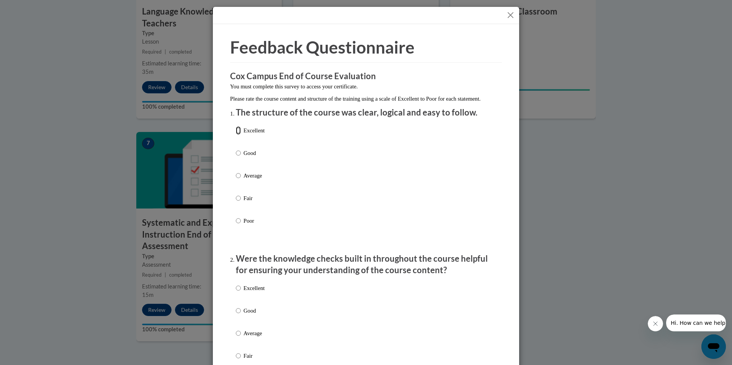
click at [236, 135] on input "Excellent" at bounding box center [238, 130] width 5 height 8
radio input "true"
click at [236, 293] on input "Excellent" at bounding box center [238, 288] width 5 height 8
radio input "true"
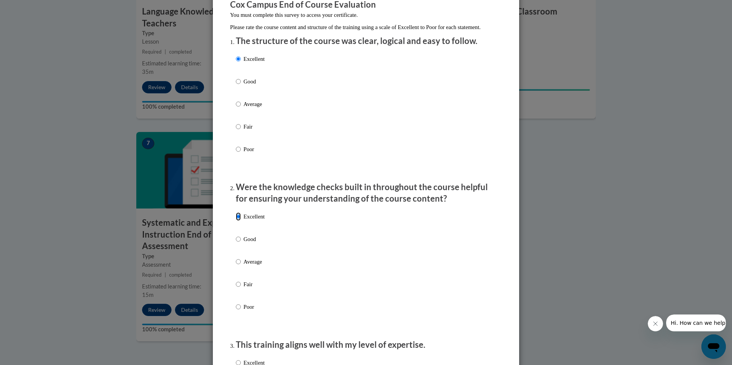
scroll to position [153, 0]
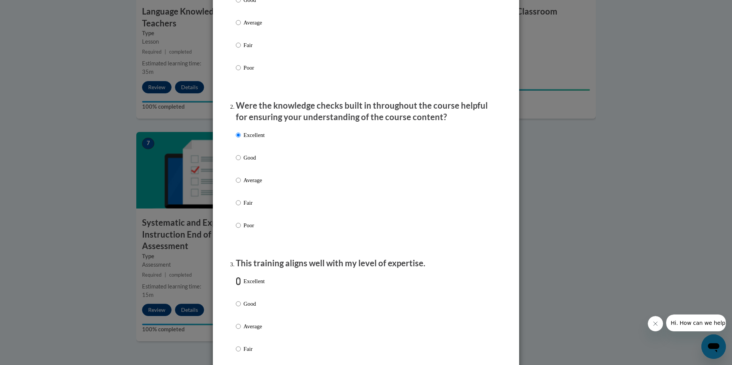
click at [236, 286] on input "Excellent" at bounding box center [238, 281] width 5 height 8
radio input "true"
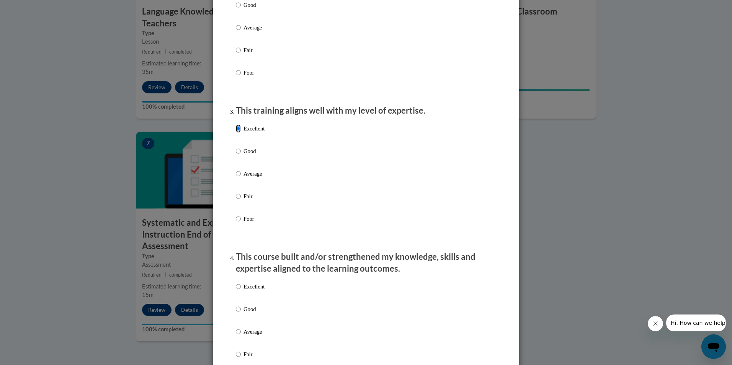
scroll to position [306, 0]
click at [236, 291] on input "Excellent" at bounding box center [238, 286] width 5 height 8
radio input "true"
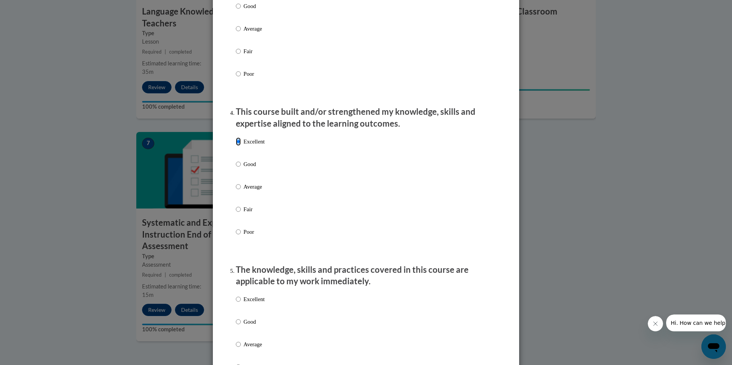
scroll to position [460, 0]
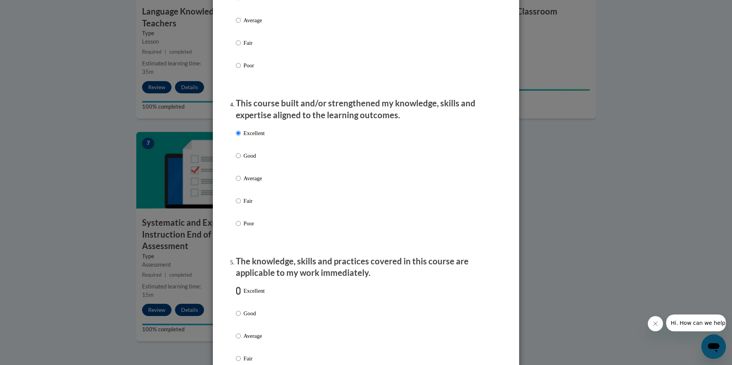
click at [237, 294] on input "Excellent" at bounding box center [238, 291] width 5 height 8
radio input "true"
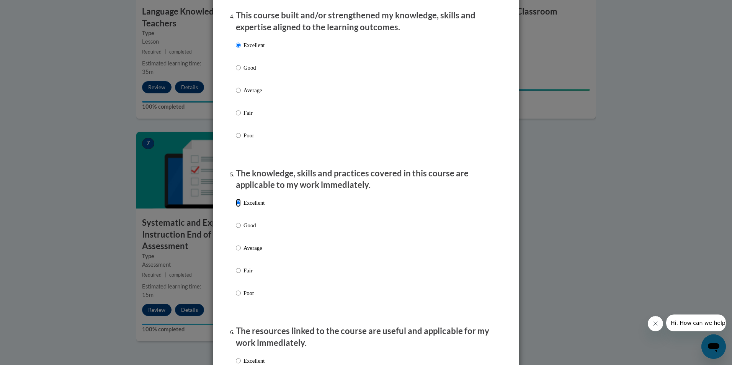
scroll to position [613, 0]
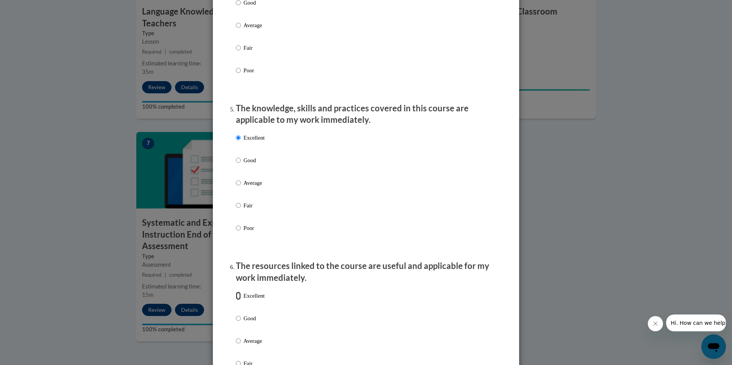
click at [237, 300] on input "Excellent" at bounding box center [238, 296] width 5 height 8
radio input "true"
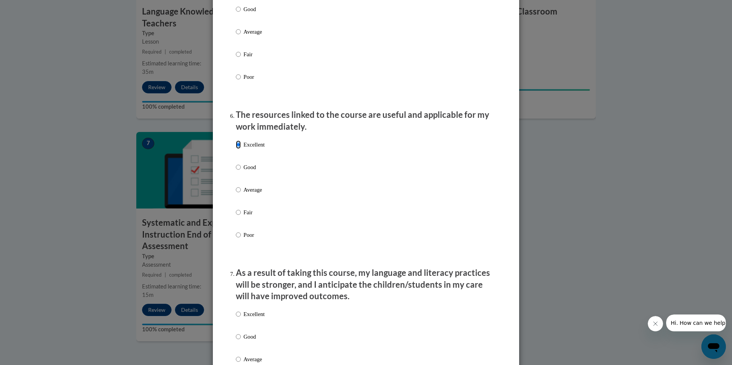
scroll to position [766, 0]
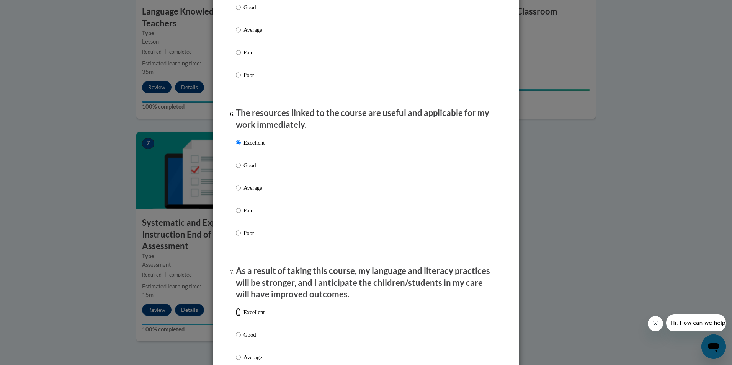
click at [237, 317] on input "Excellent" at bounding box center [238, 312] width 5 height 8
radio input "true"
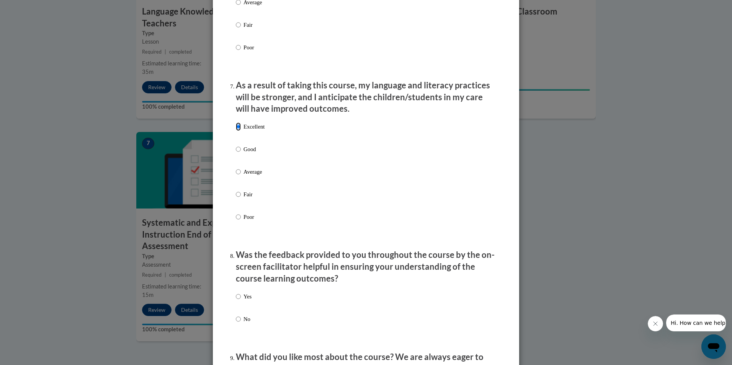
scroll to position [958, 0]
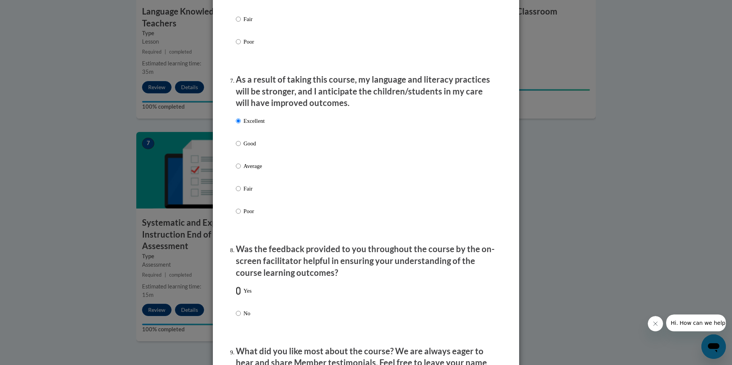
click at [237, 295] on input "Yes" at bounding box center [238, 291] width 5 height 8
radio input "true"
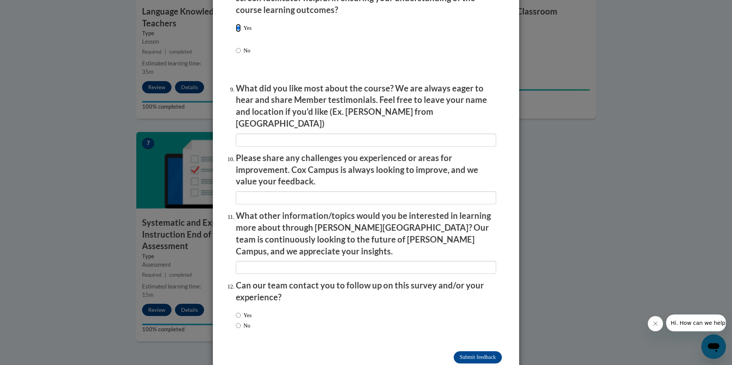
scroll to position [1226, 0]
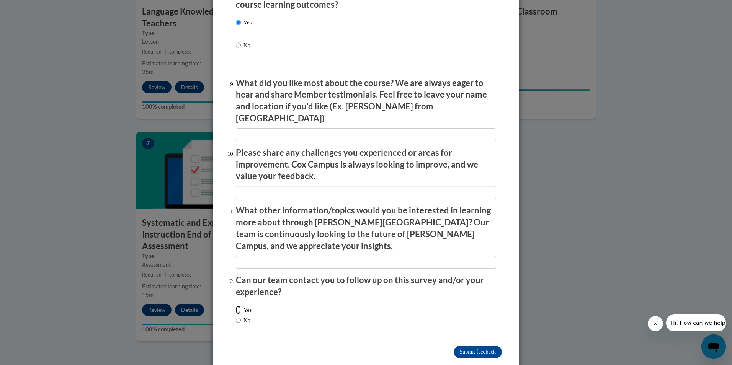
click at [236, 306] on input "Yes" at bounding box center [238, 310] width 5 height 8
radio input "true"
click at [482, 346] on input "Submit feedback" at bounding box center [478, 352] width 48 height 12
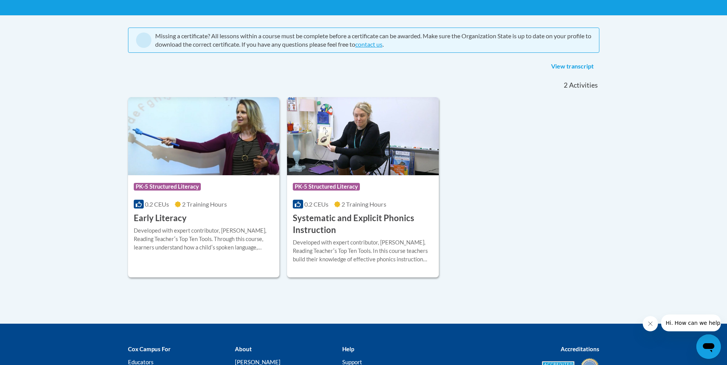
scroll to position [153, 0]
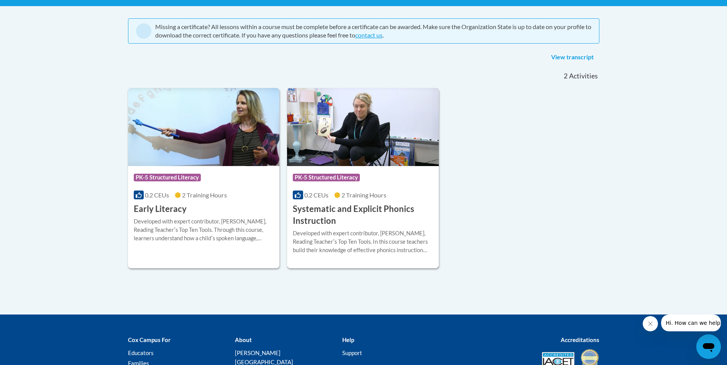
click at [350, 211] on h3 "Systematic and Explicit Phonics Instruction" at bounding box center [363, 215] width 140 height 24
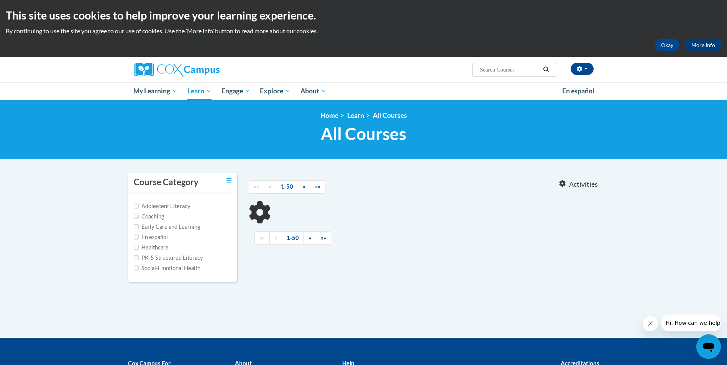
type input "reading fluency"
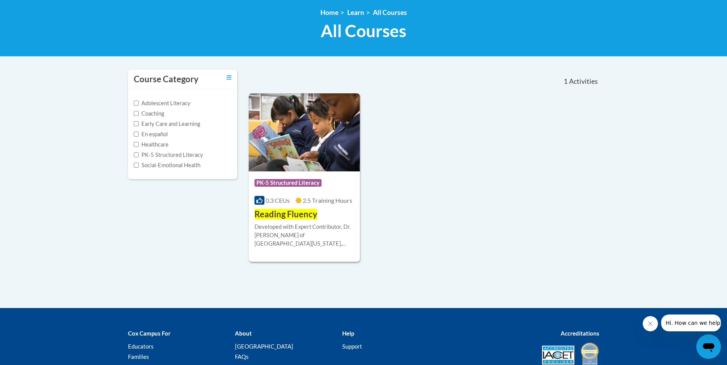
scroll to position [115, 0]
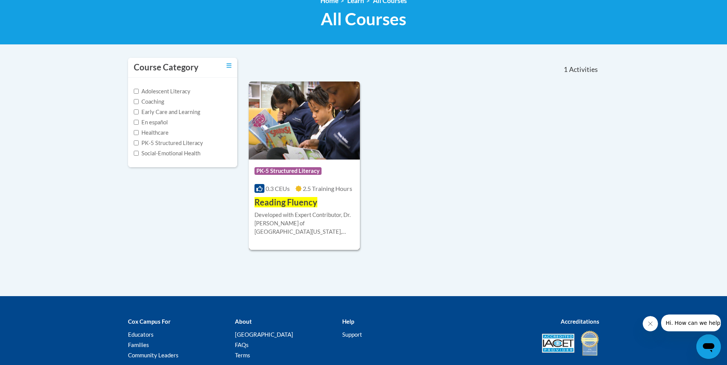
click at [292, 205] on span "Reading Fluency" at bounding box center [285, 202] width 63 height 10
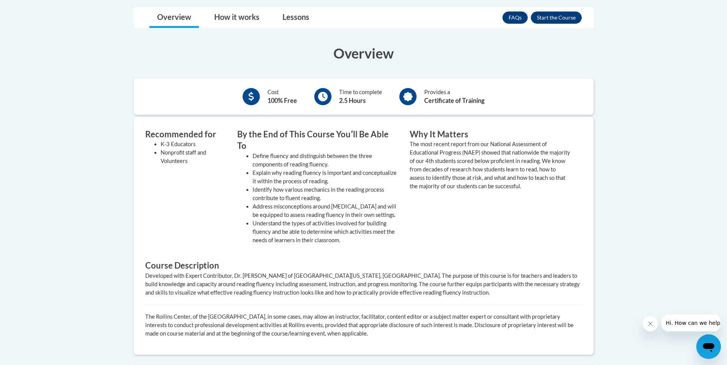
scroll to position [115, 0]
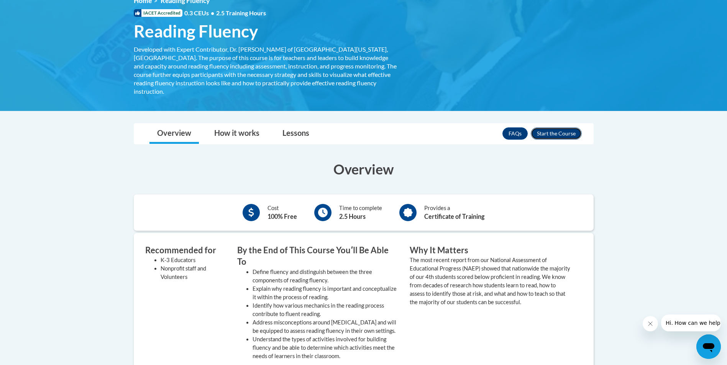
click at [555, 128] on button "Enroll" at bounding box center [555, 134] width 51 height 12
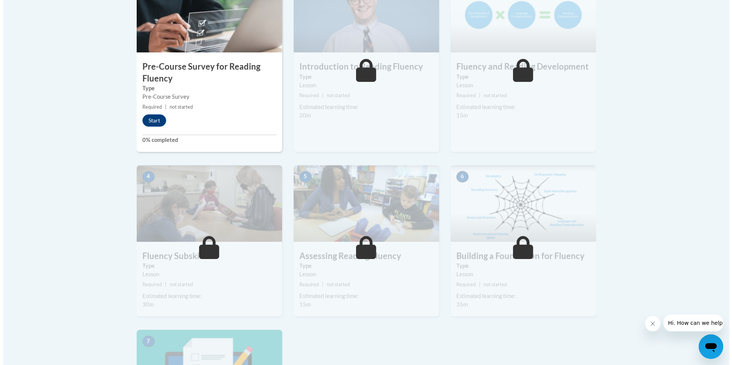
scroll to position [268, 0]
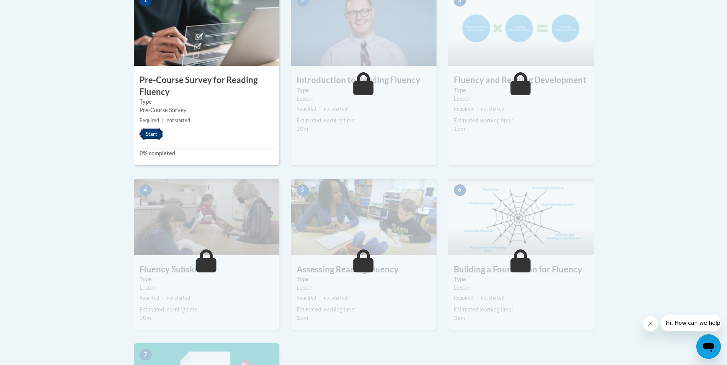
click at [156, 133] on button "Start" at bounding box center [151, 134] width 24 height 12
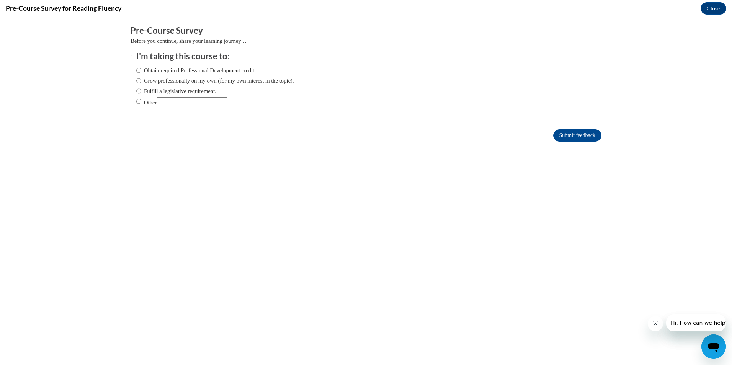
scroll to position [0, 0]
click at [131, 91] on ol "I'm taking this course to: Obtain required Professional Development credit. Gro…" at bounding box center [366, 85] width 471 height 69
click at [136, 92] on input "Fulfill a legislative requirement." at bounding box center [138, 91] width 5 height 8
radio input "true"
click at [570, 134] on input "Submit feedback" at bounding box center [577, 135] width 48 height 12
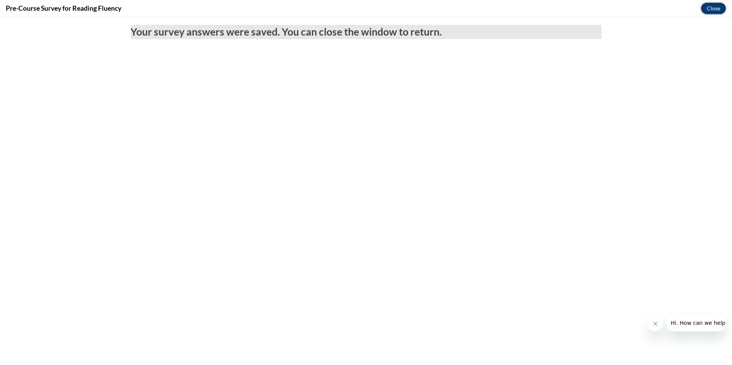
click at [721, 9] on button "Close" at bounding box center [714, 8] width 26 height 12
